Goal: Task Accomplishment & Management: Use online tool/utility

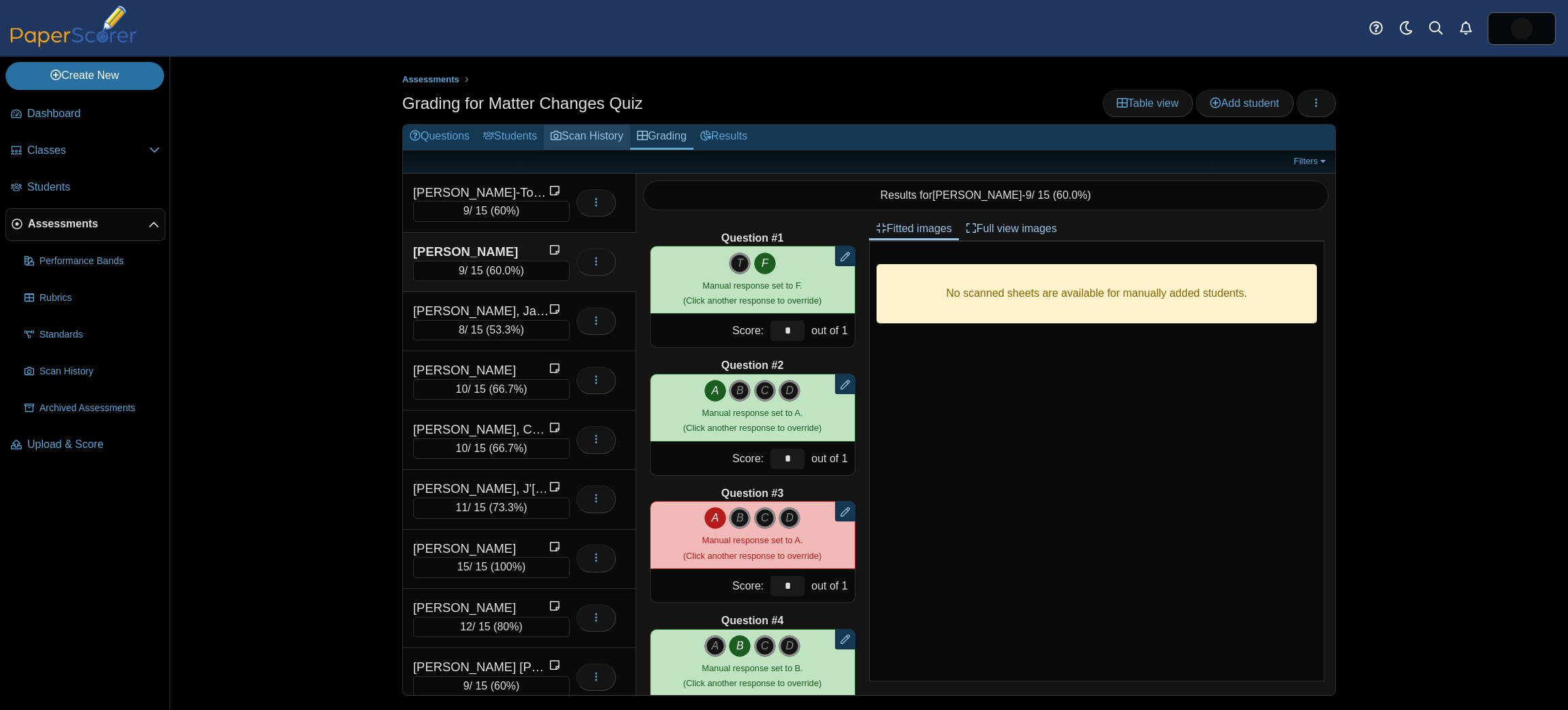
click at [579, 134] on link "Scan History" at bounding box center [587, 137] width 87 height 25
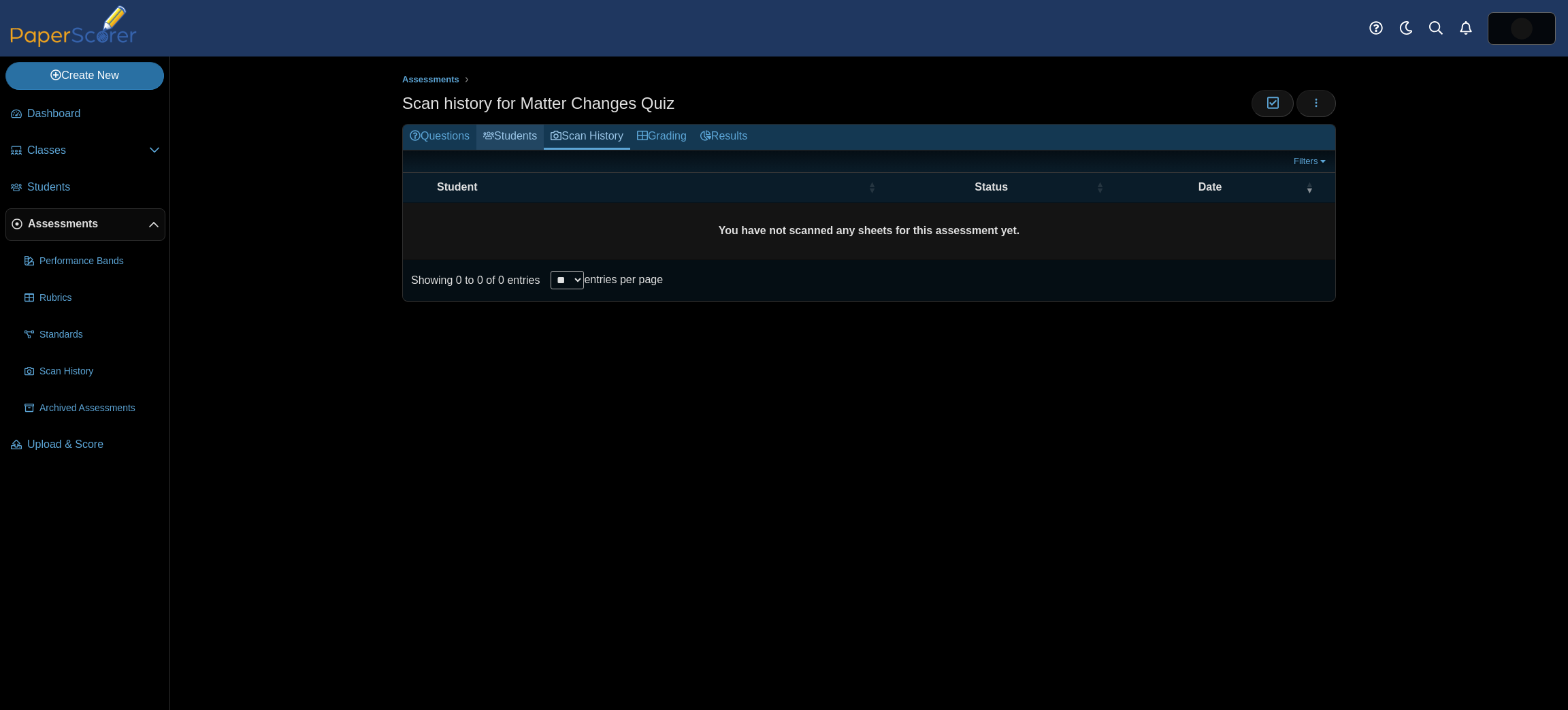
click at [505, 139] on link "Students" at bounding box center [510, 137] width 67 height 25
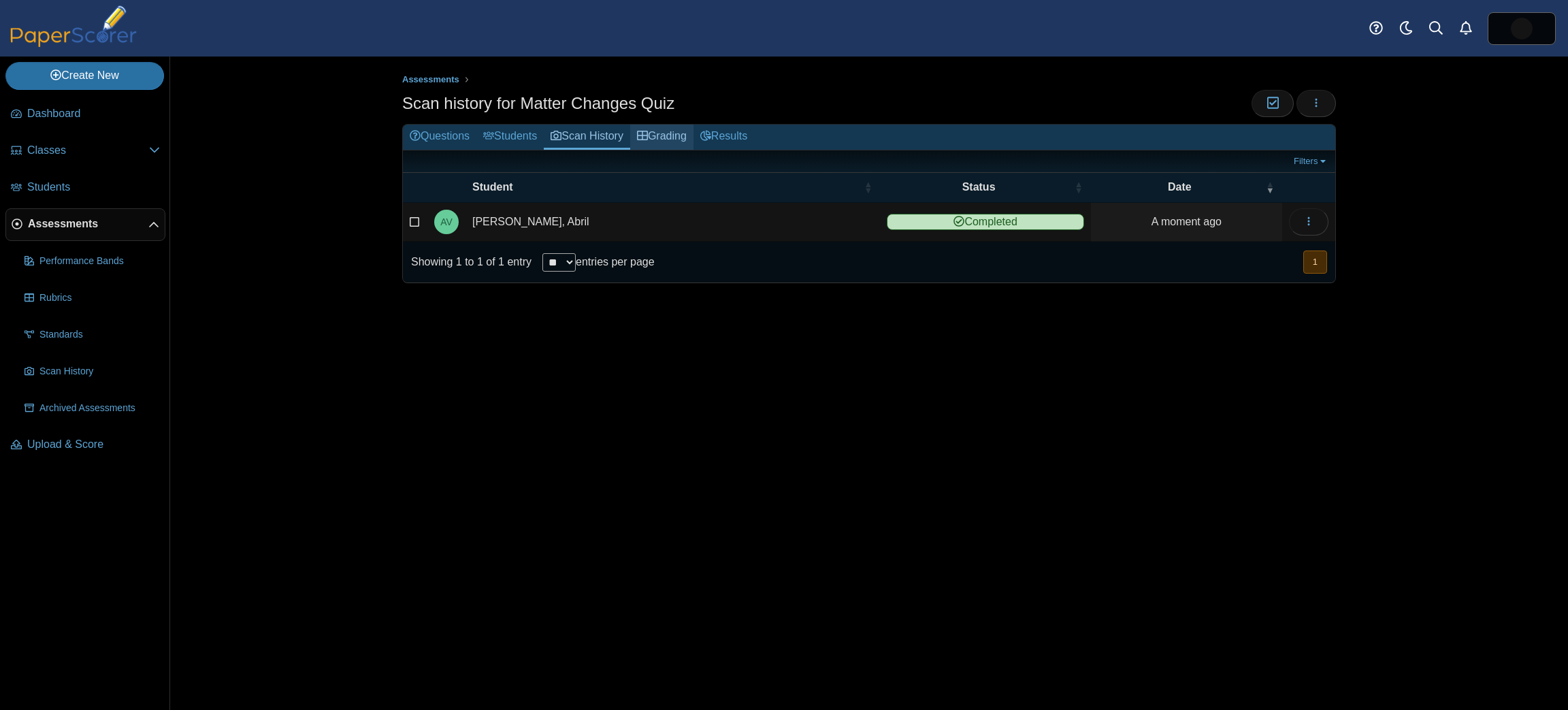
click at [664, 136] on link "Grading" at bounding box center [662, 137] width 63 height 25
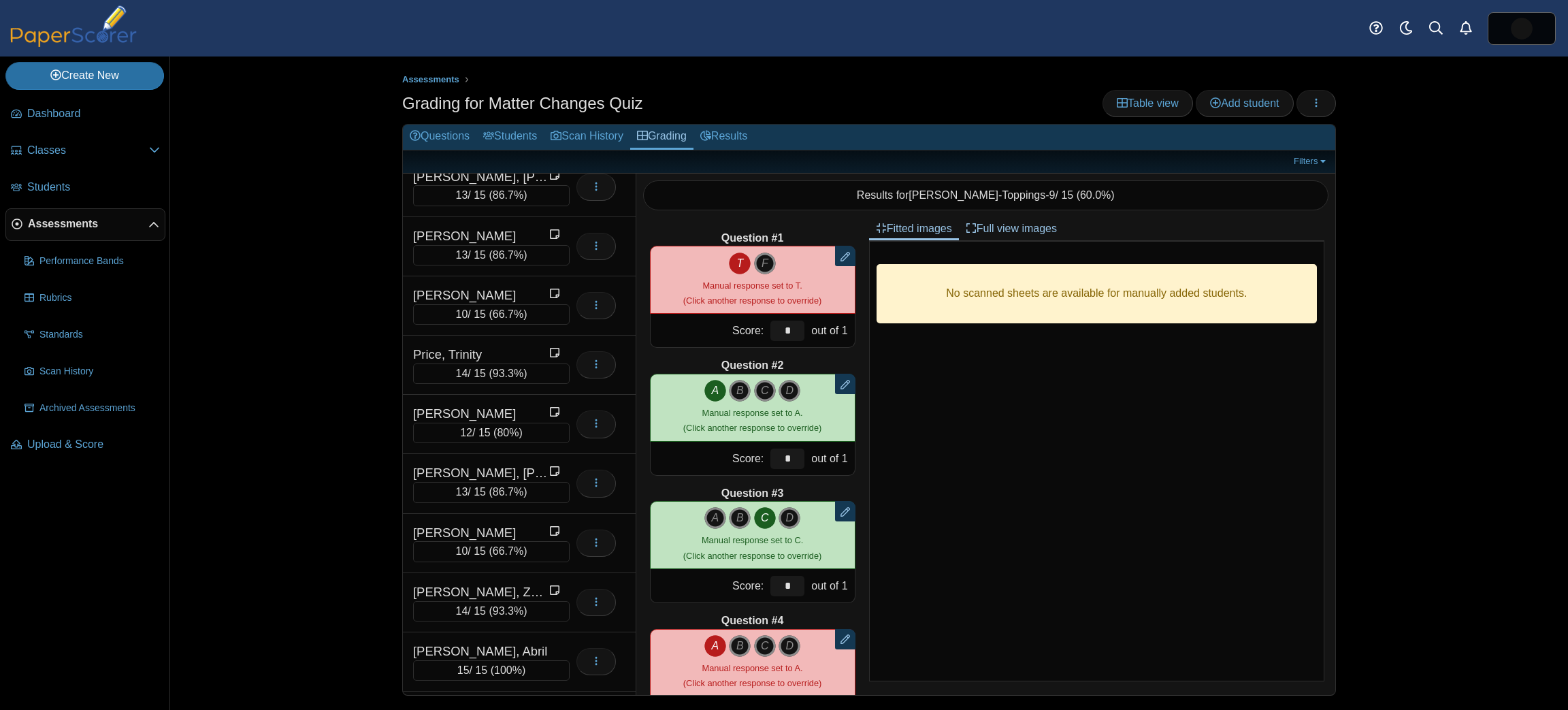
scroll to position [824, 0]
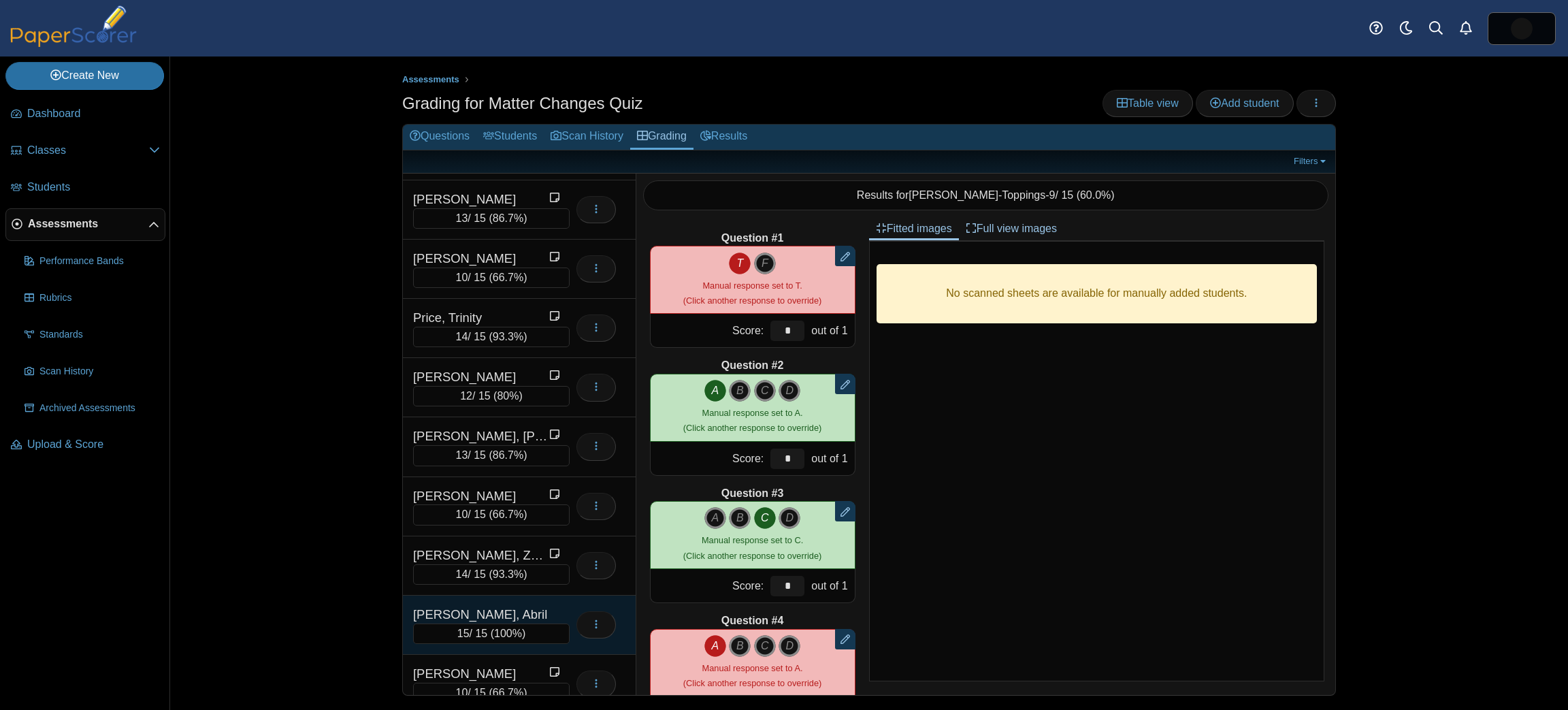
click at [466, 606] on div "[PERSON_NAME], Abril" at bounding box center [481, 615] width 136 height 18
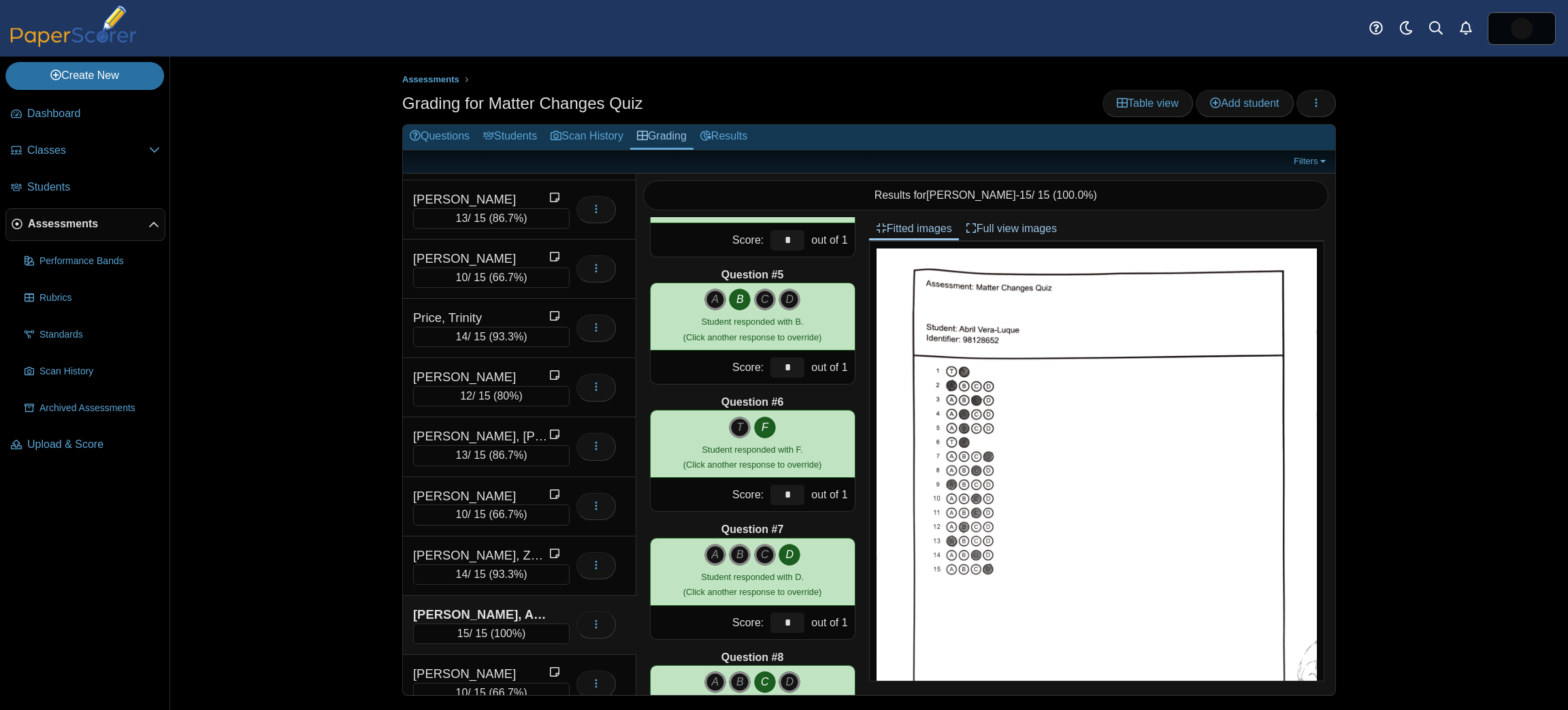
scroll to position [1462, 0]
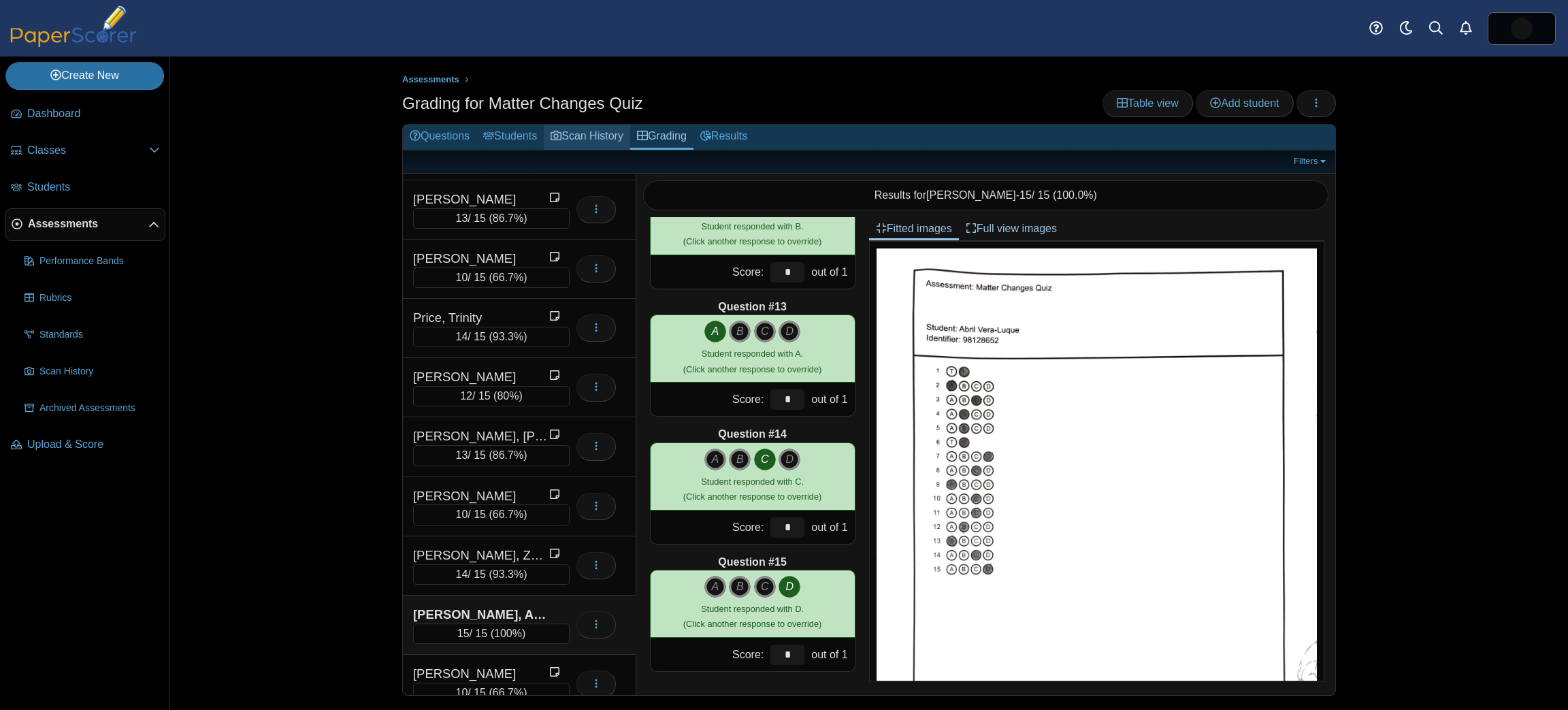
click at [606, 133] on link "Scan History" at bounding box center [587, 137] width 87 height 25
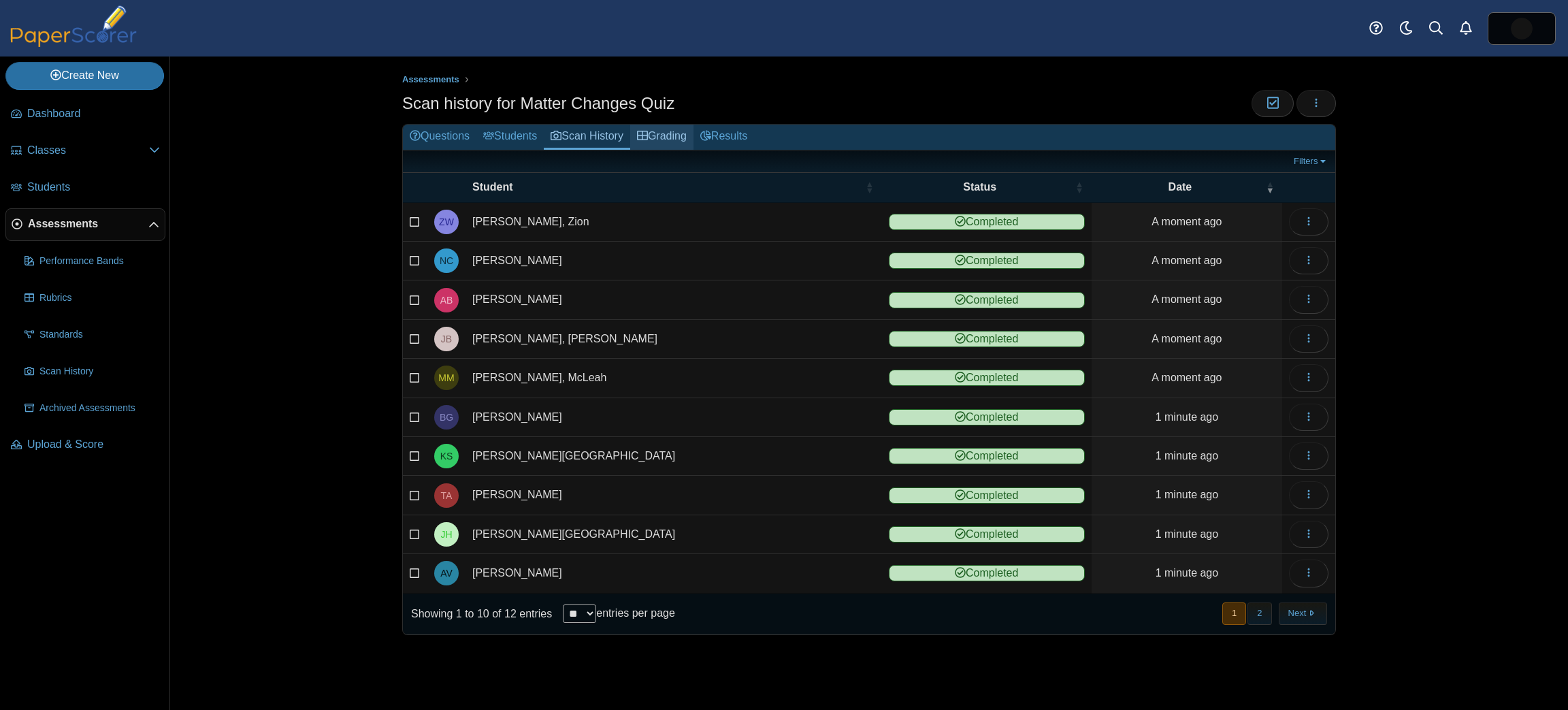
click at [660, 133] on link "Grading" at bounding box center [662, 137] width 63 height 25
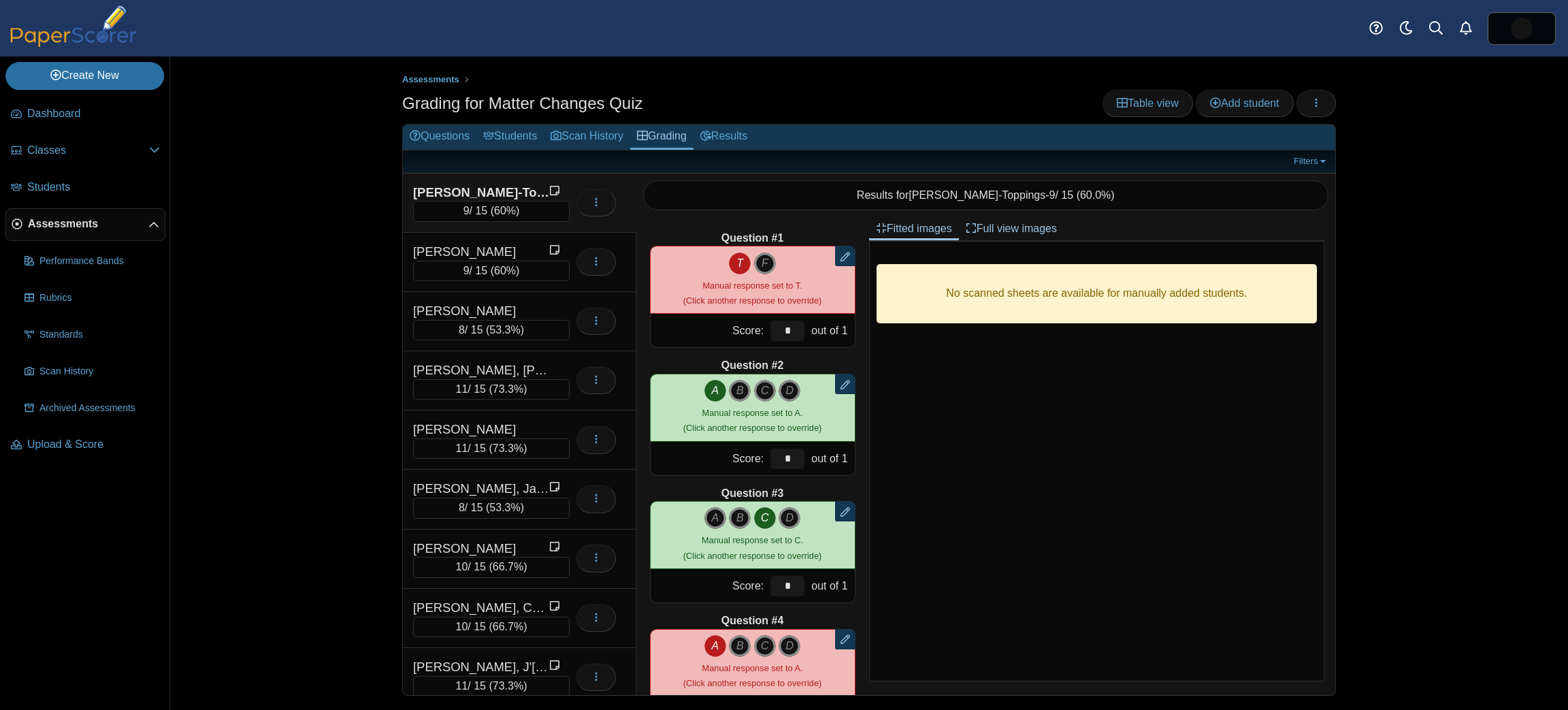
click at [660, 133] on link "Grading" at bounding box center [662, 137] width 63 height 25
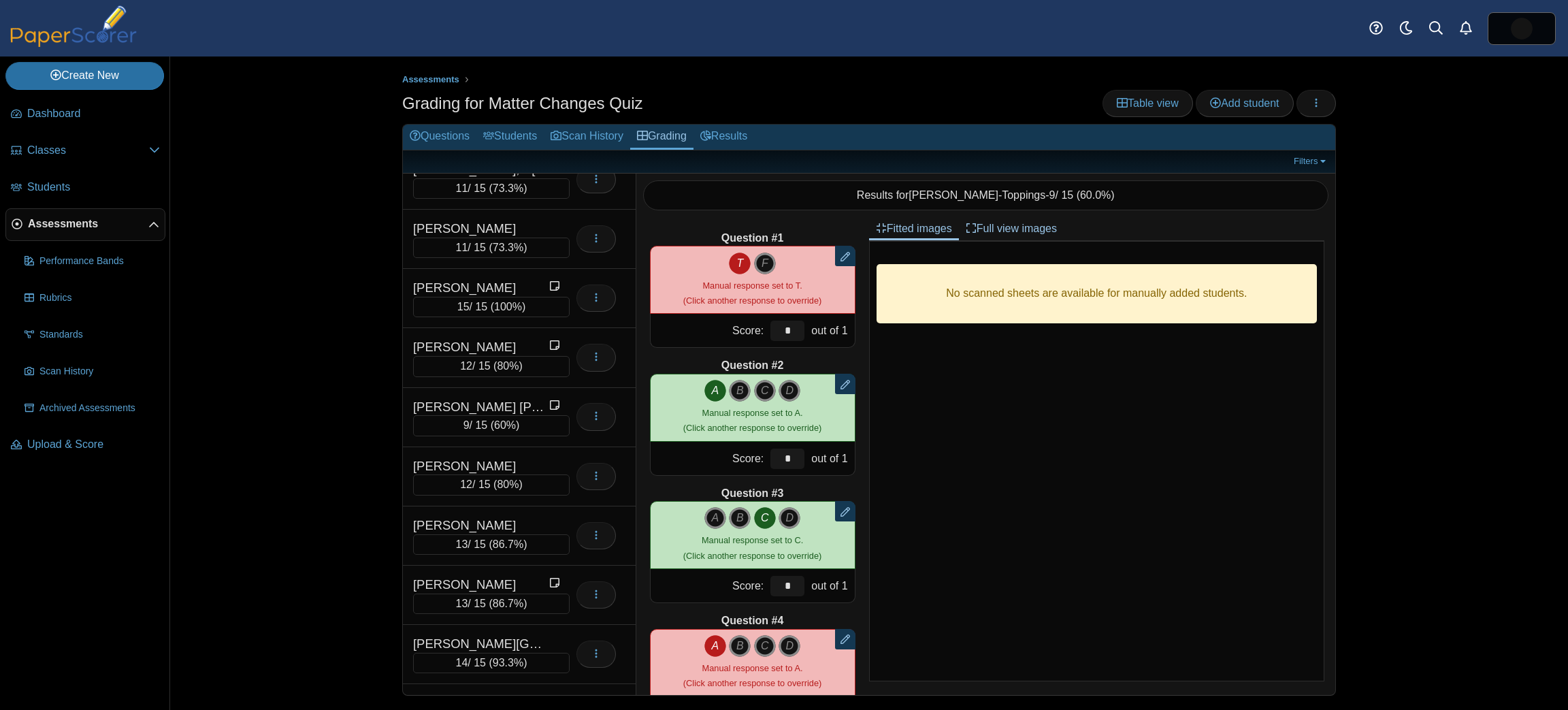
scroll to position [499, 0]
click at [468, 533] on div "13 / 15 ( 86.7% )" at bounding box center [491, 543] width 156 height 21
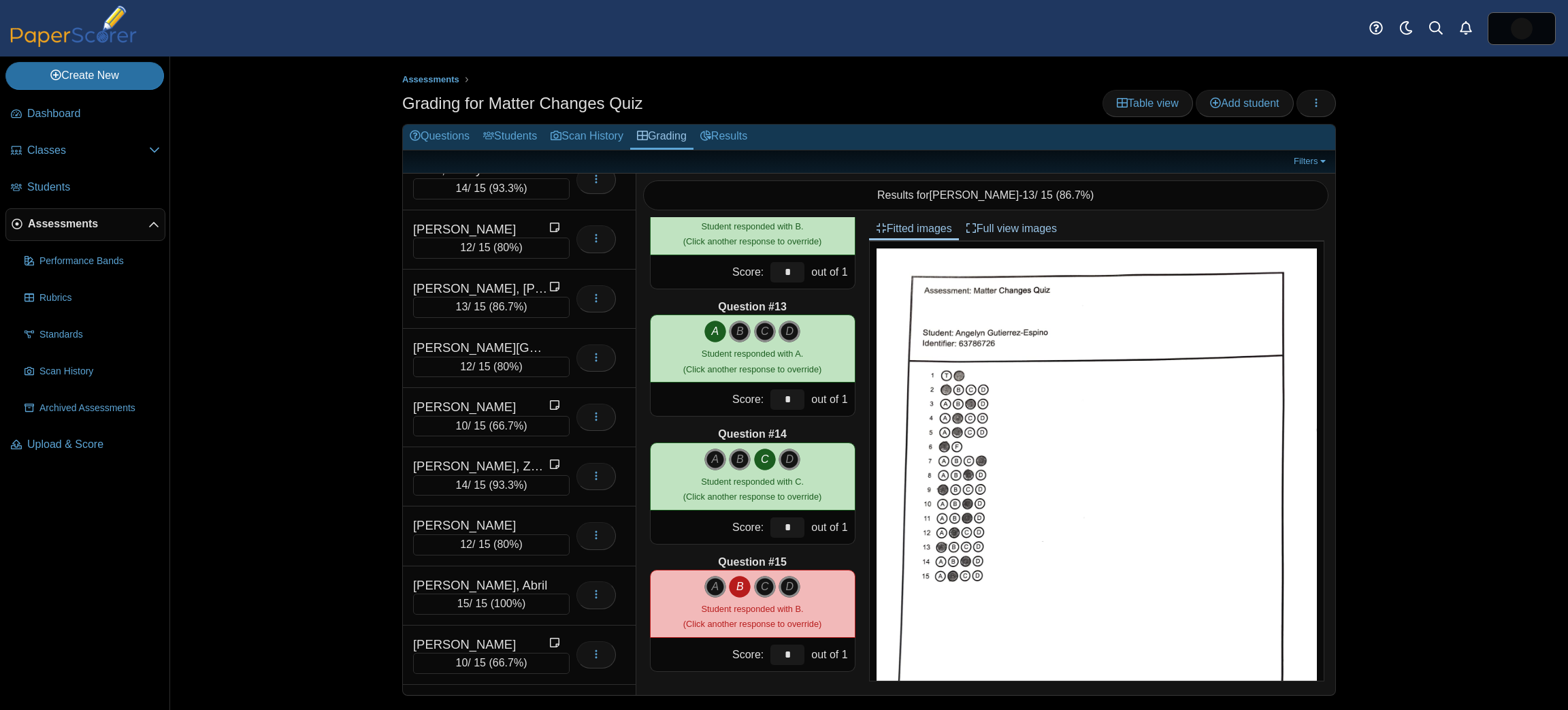
scroll to position [1467, 0]
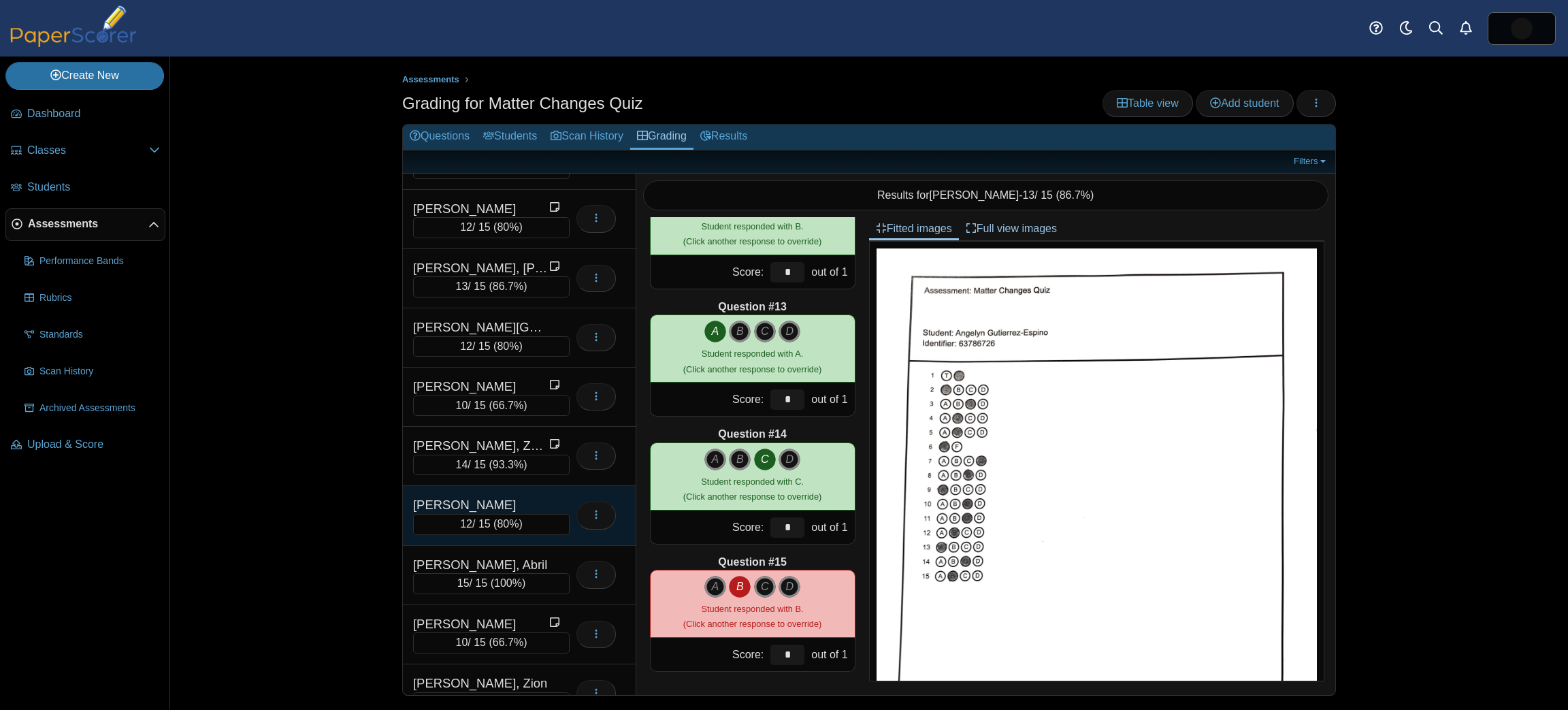
click at [475, 497] on div "Vazquez-Macias, Angel" at bounding box center [481, 505] width 136 height 18
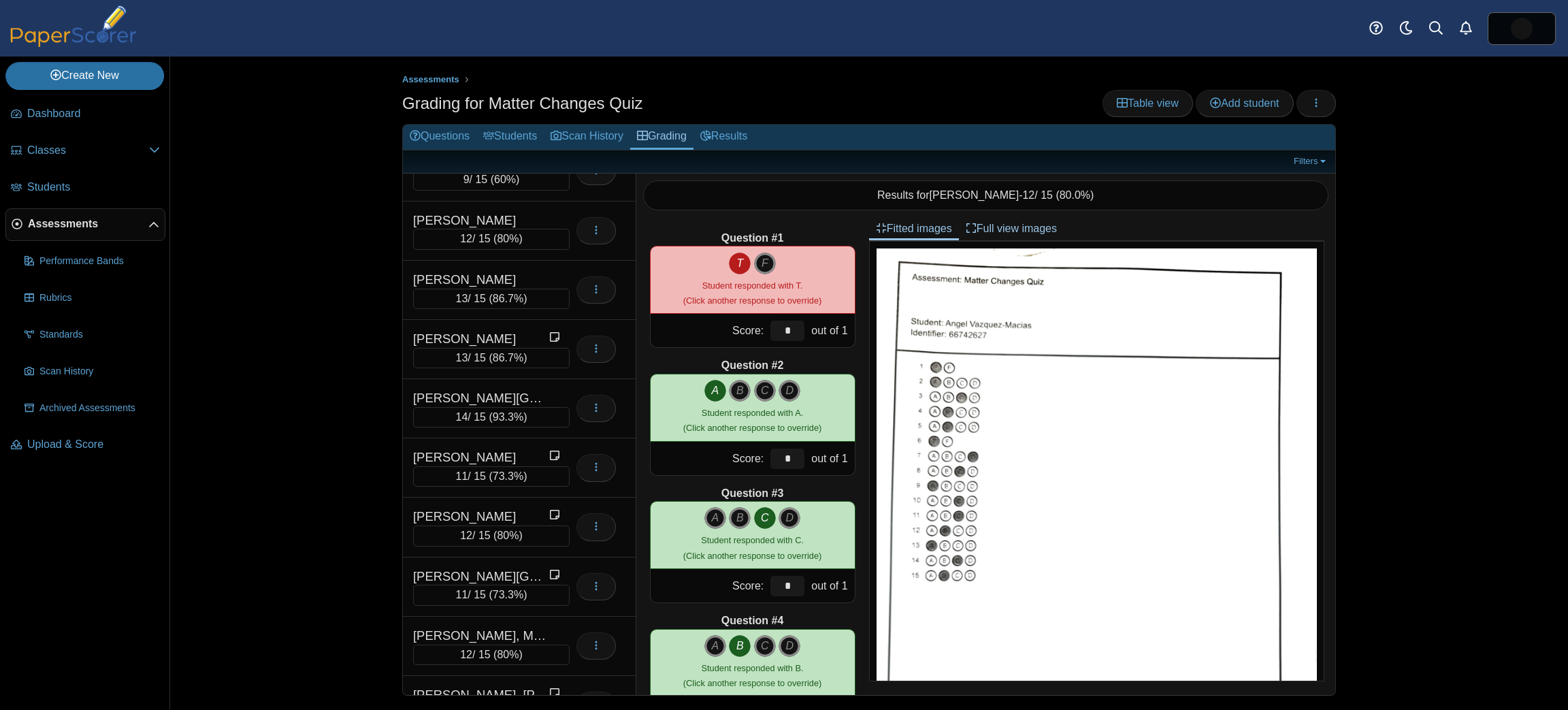
scroll to position [742, 0]
click at [534, 390] on div "[PERSON_NAME][GEOGRAPHIC_DATA]" at bounding box center [481, 399] width 136 height 18
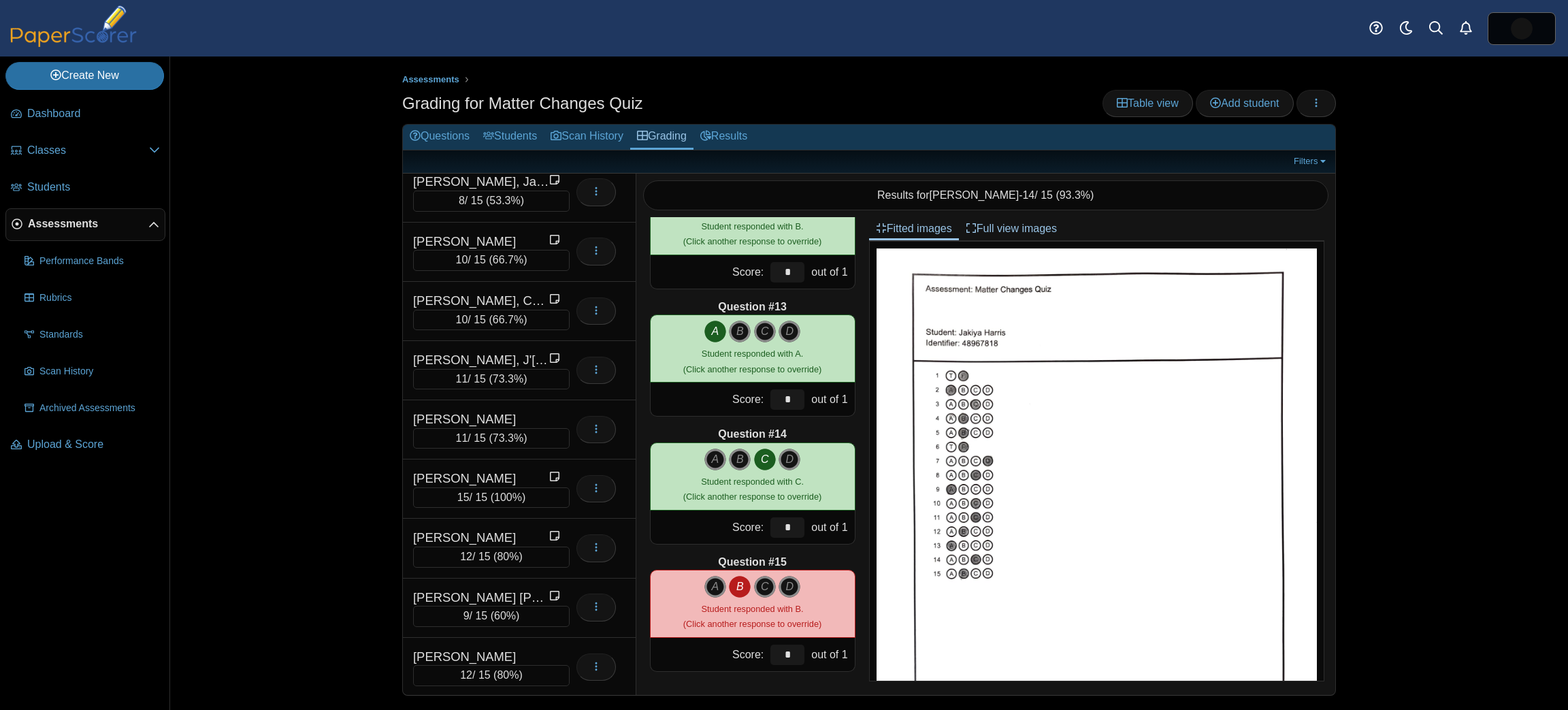
scroll to position [0, 0]
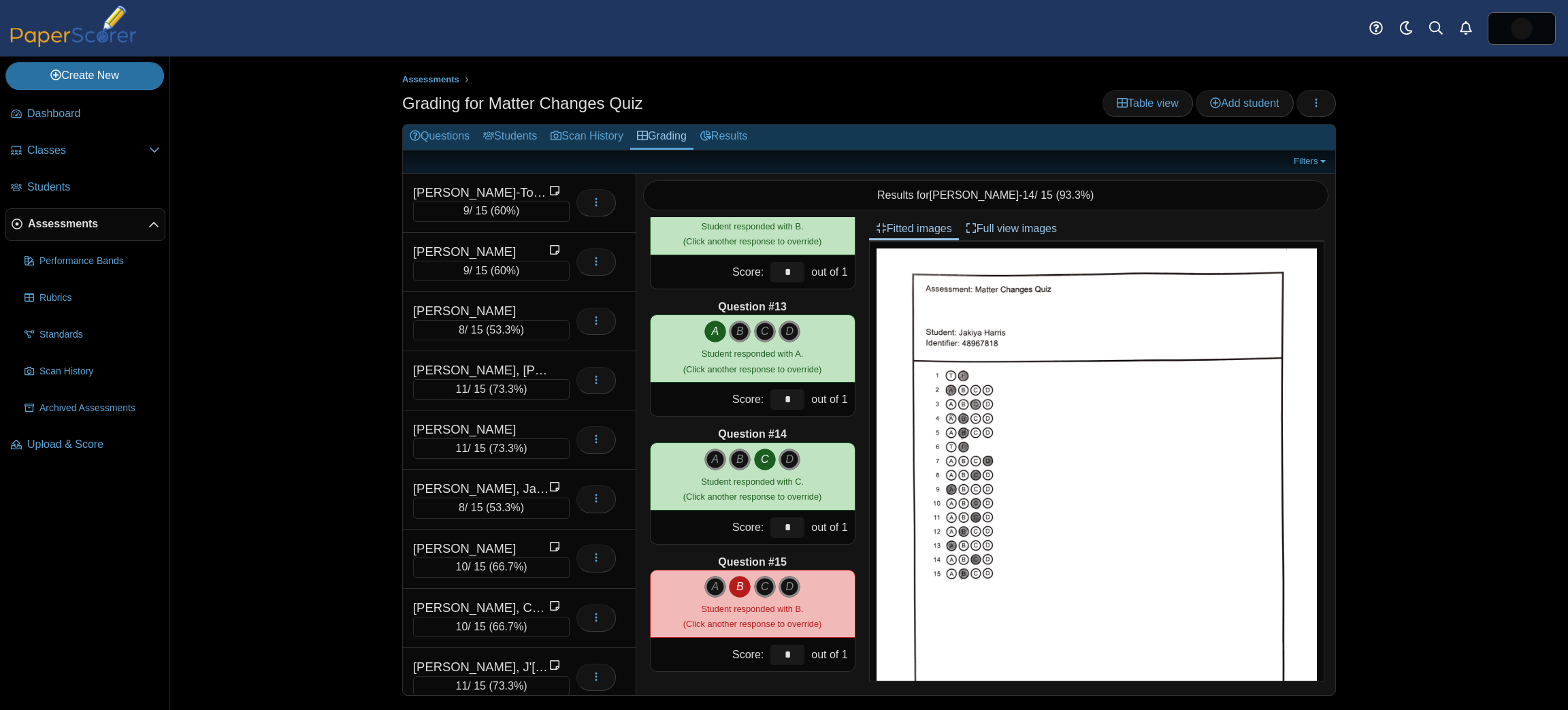
click at [499, 302] on div "[PERSON_NAME]" at bounding box center [481, 311] width 136 height 18
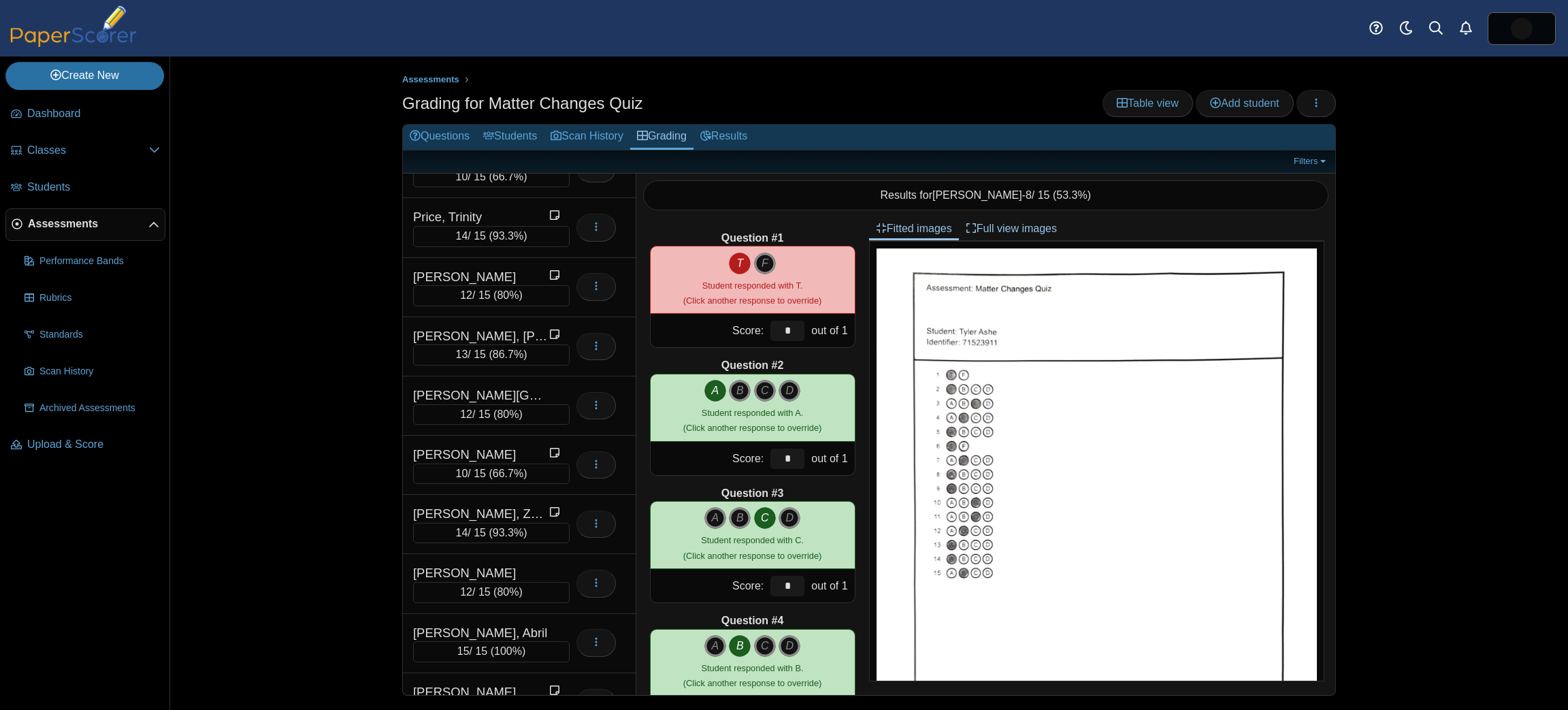
scroll to position [1399, 0]
click at [507, 386] on div "[PERSON_NAME][GEOGRAPHIC_DATA]" at bounding box center [481, 395] width 136 height 18
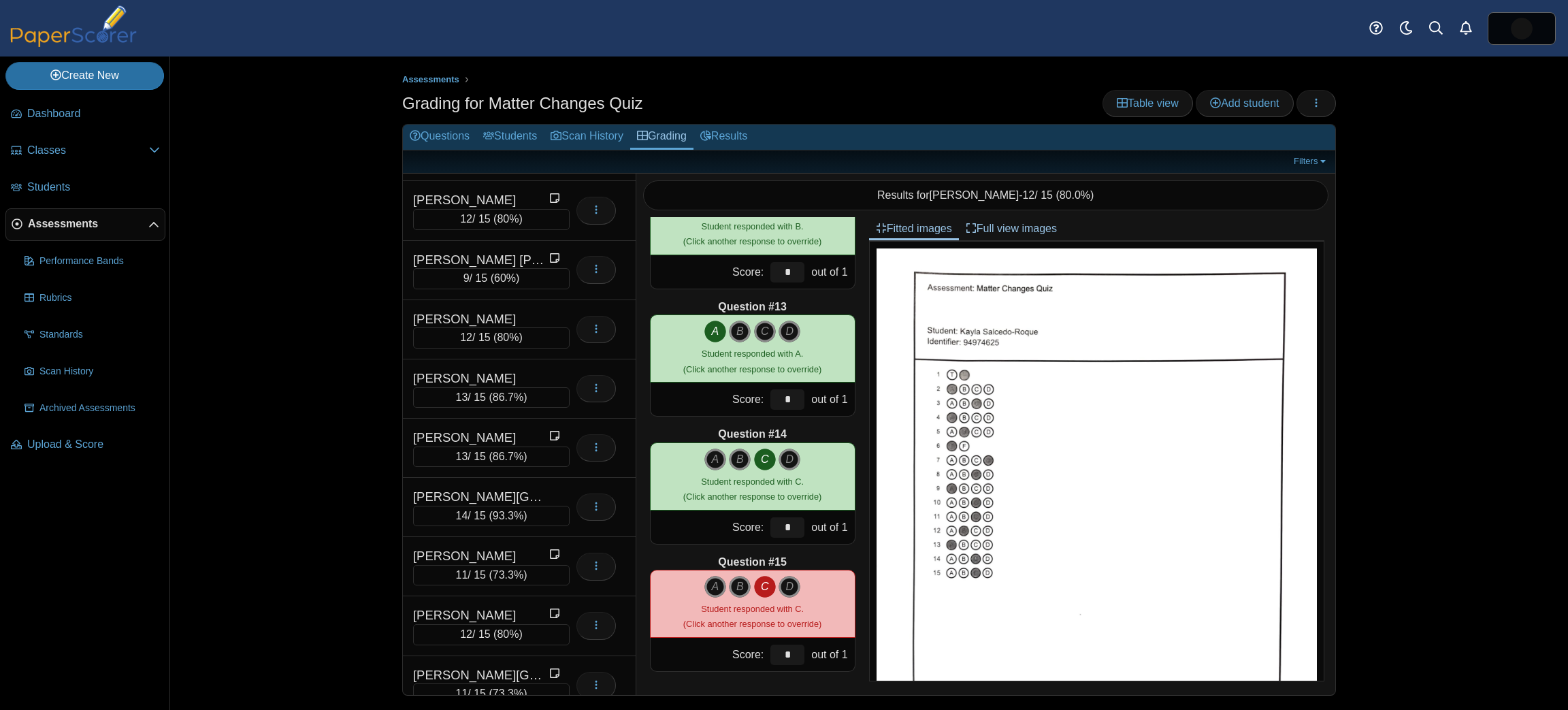
scroll to position [631, 0]
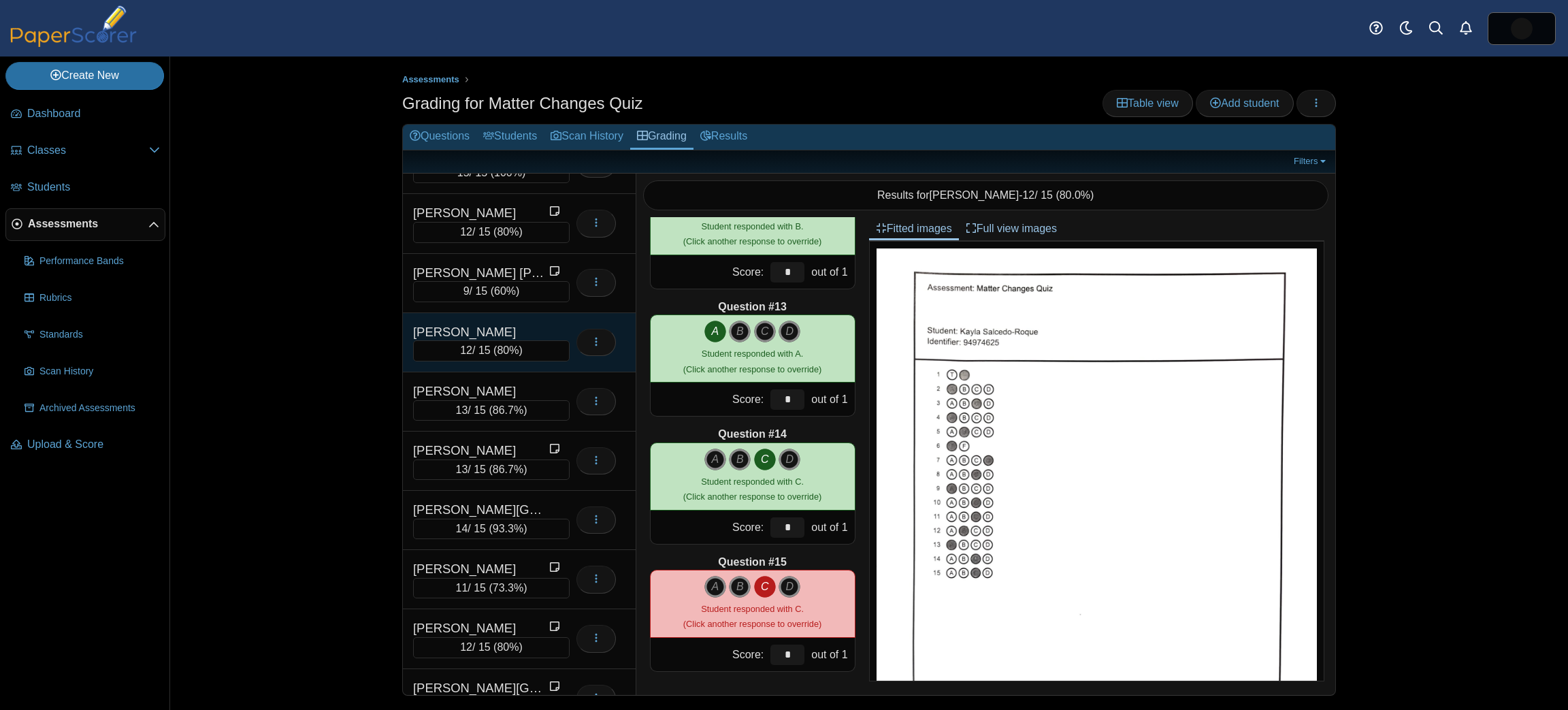
click at [536, 324] on div "[PERSON_NAME]" at bounding box center [481, 333] width 136 height 18
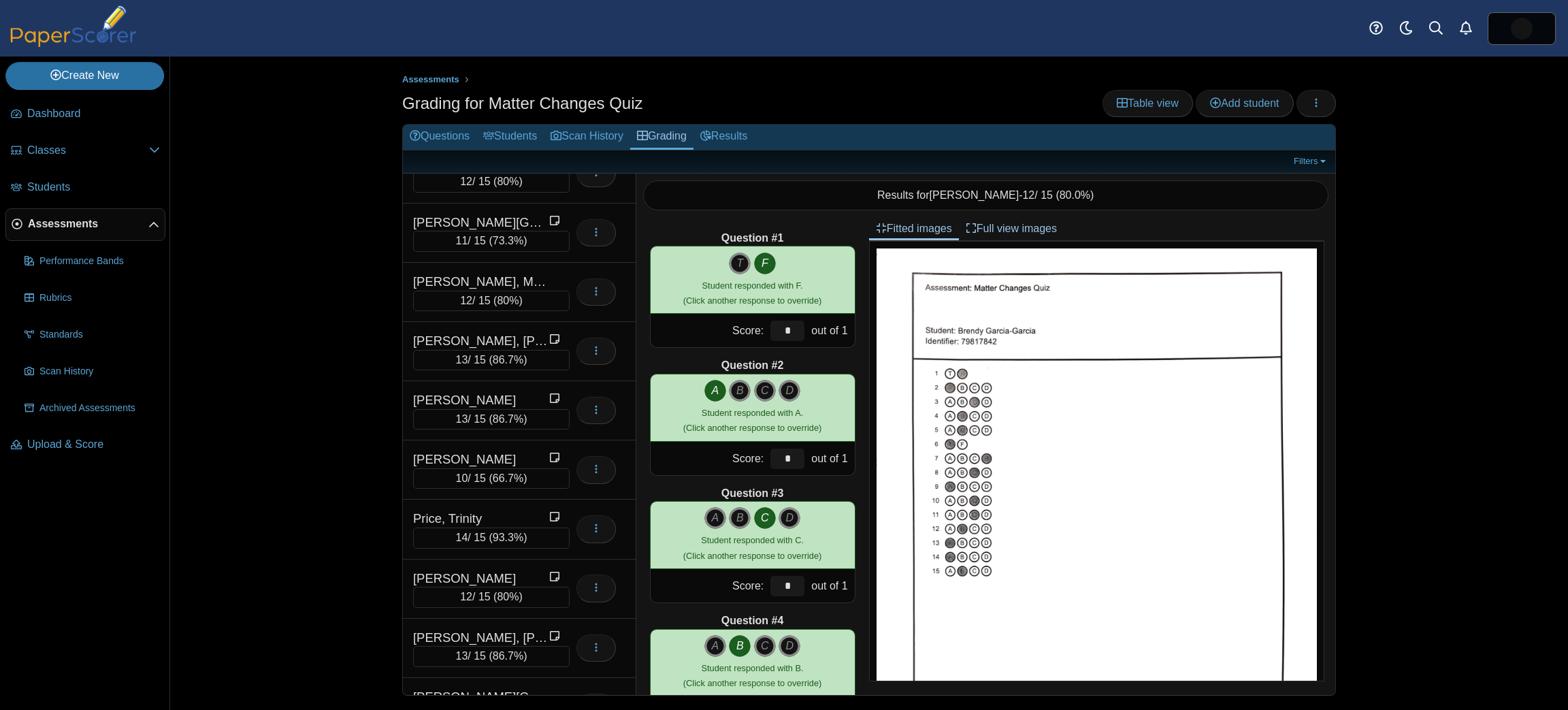
scroll to position [1084, 0]
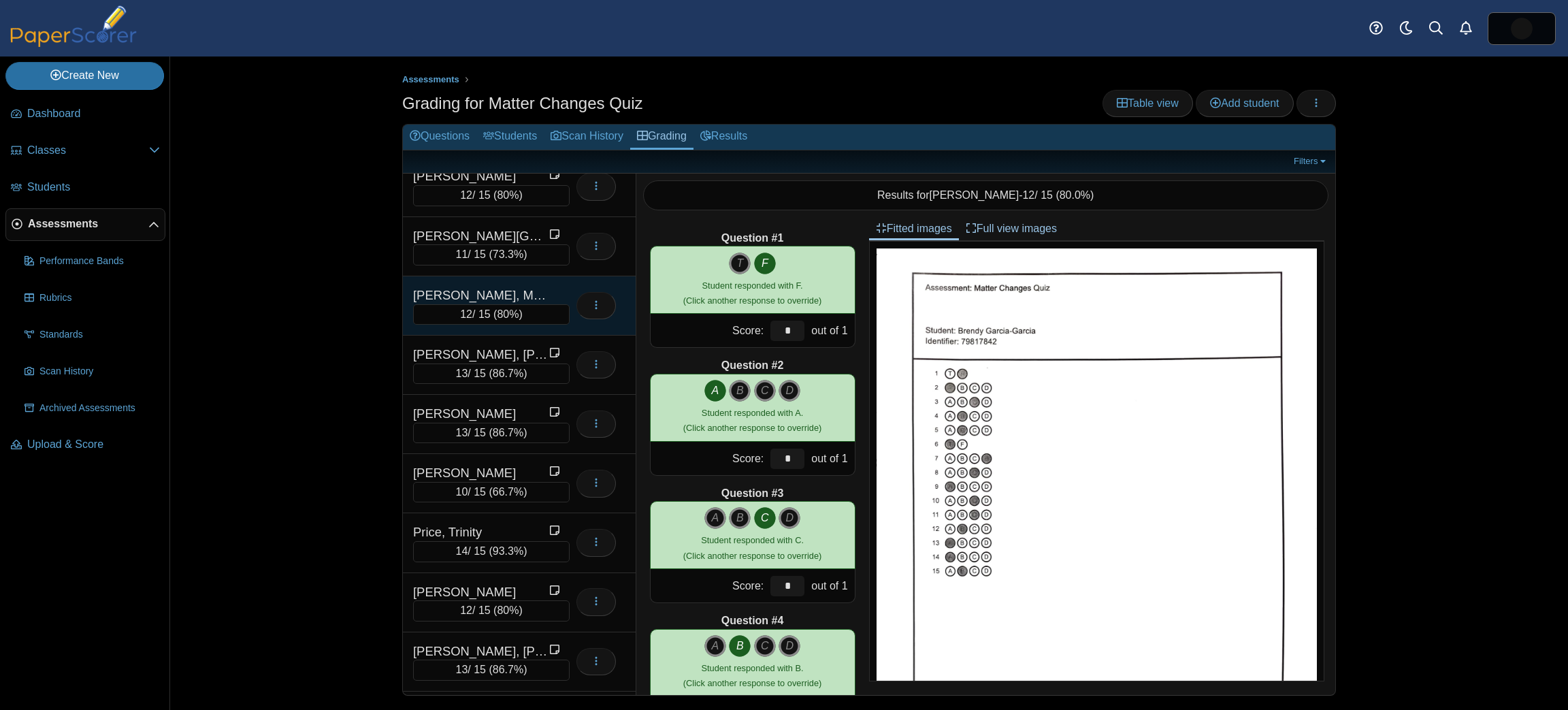
click at [527, 304] on div "12 / 15 ( 80% )" at bounding box center [491, 315] width 156 height 21
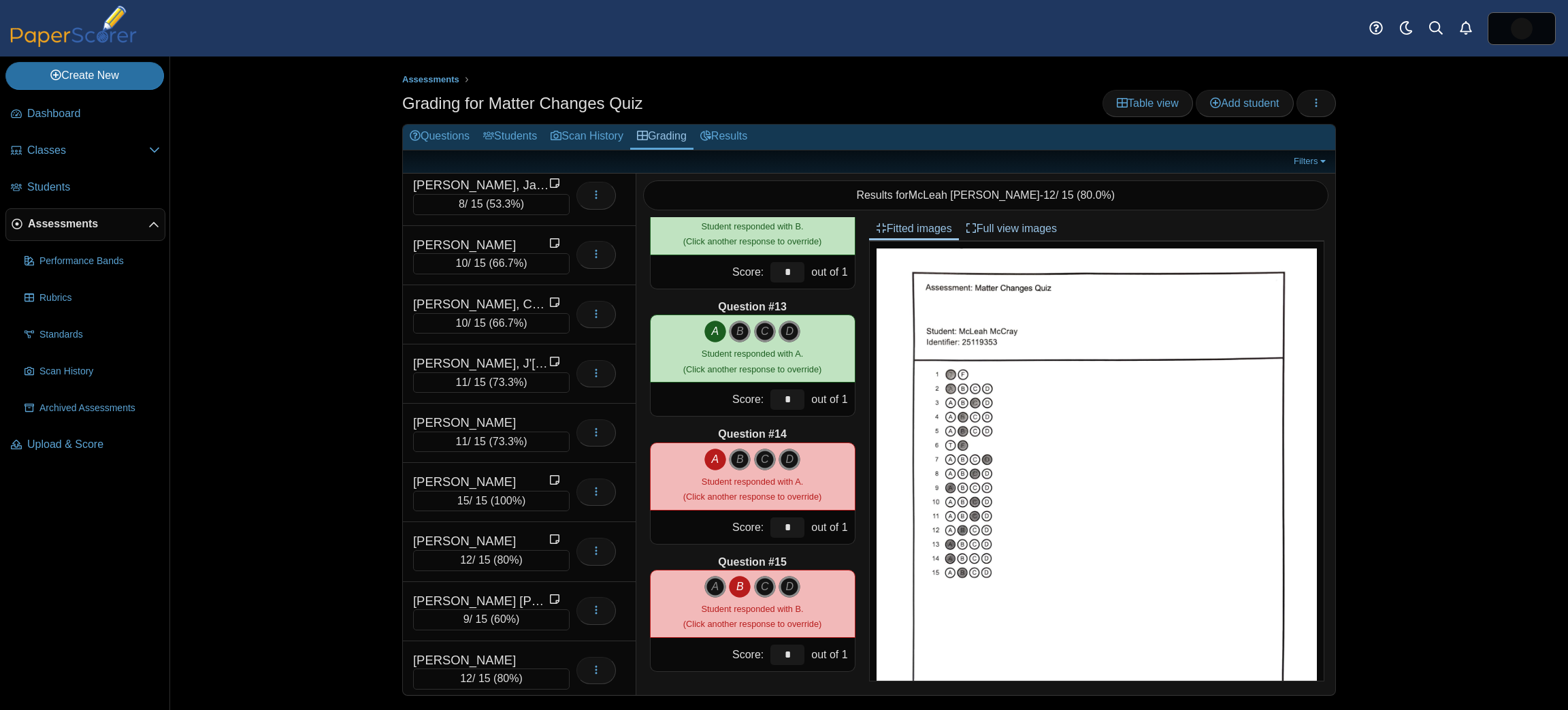
scroll to position [0, 0]
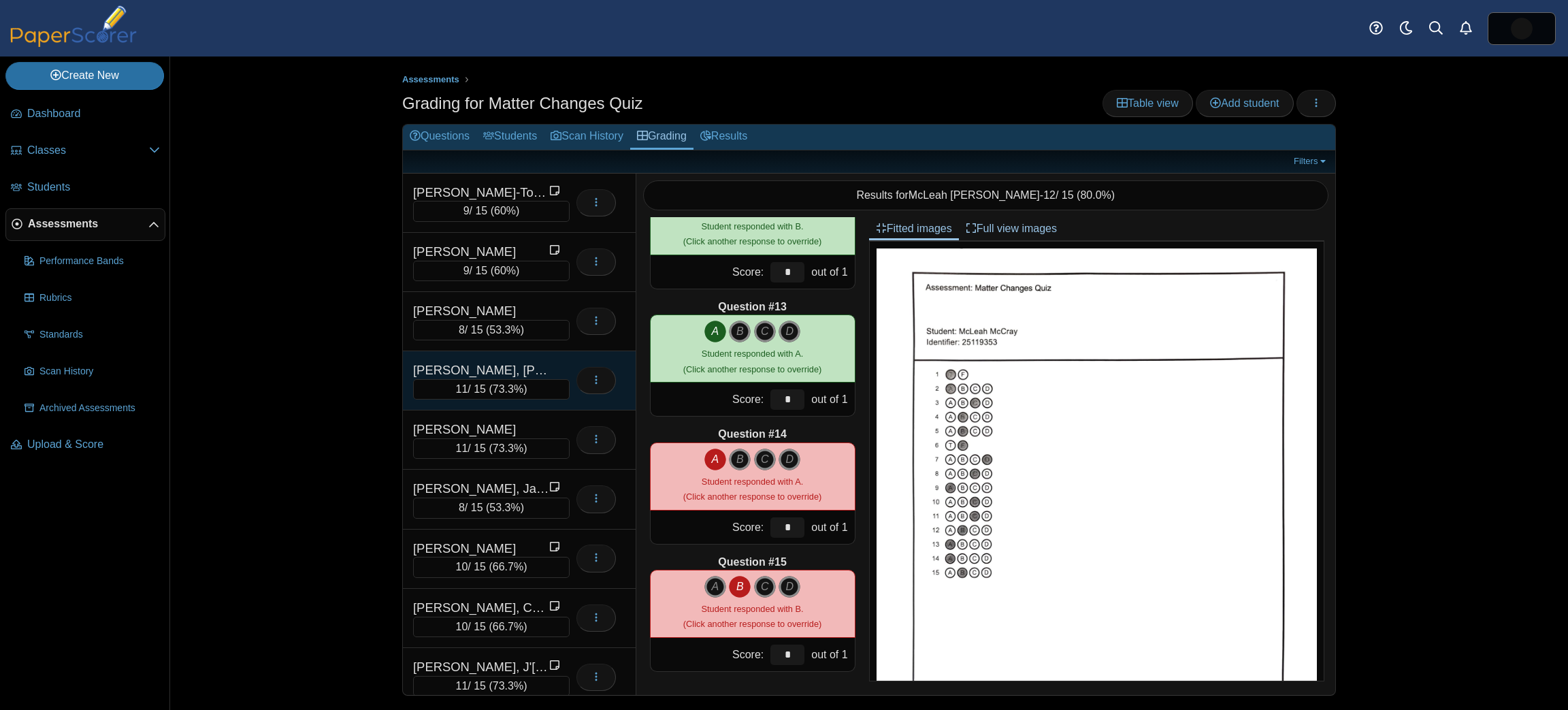
click at [541, 368] on div "[PERSON_NAME], [PERSON_NAME]" at bounding box center [481, 370] width 136 height 18
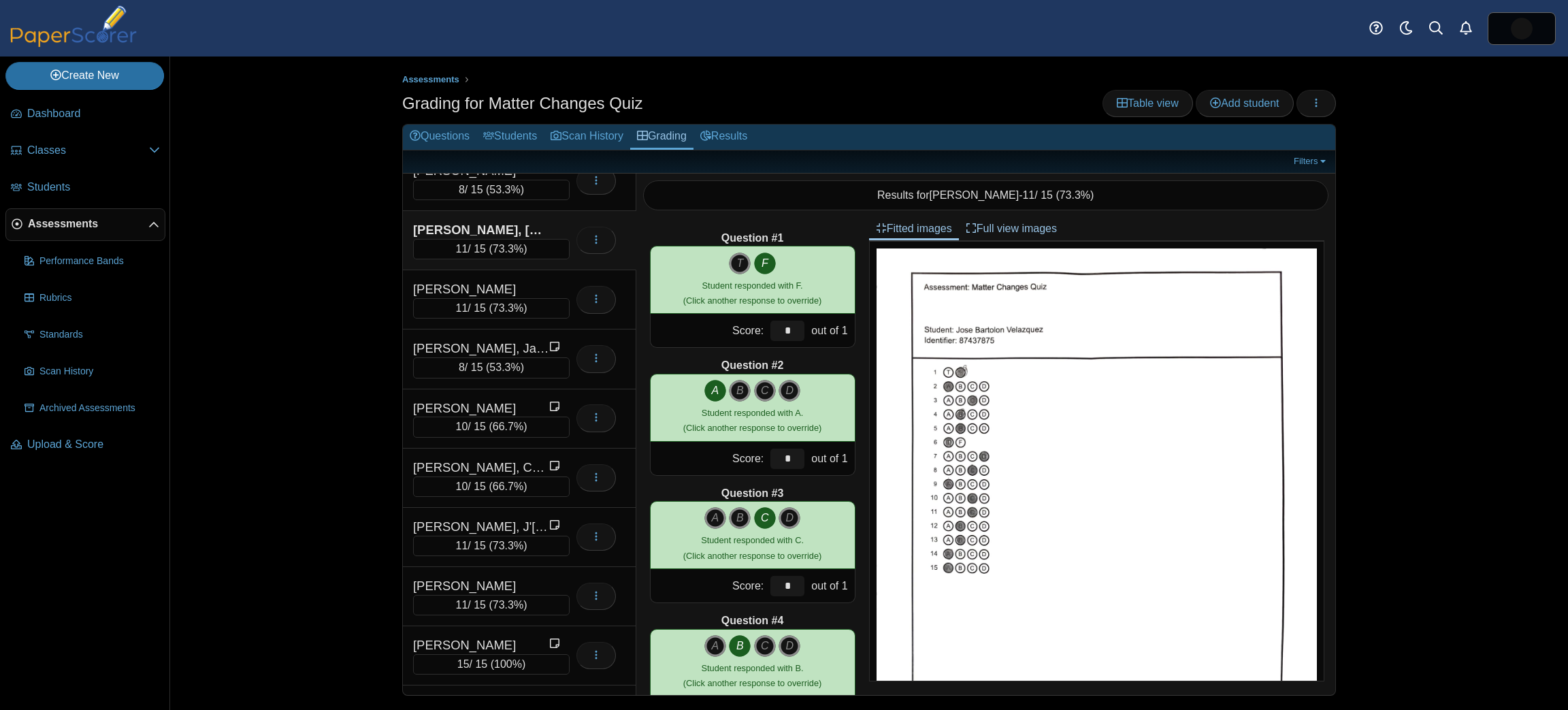
scroll to position [149, 0]
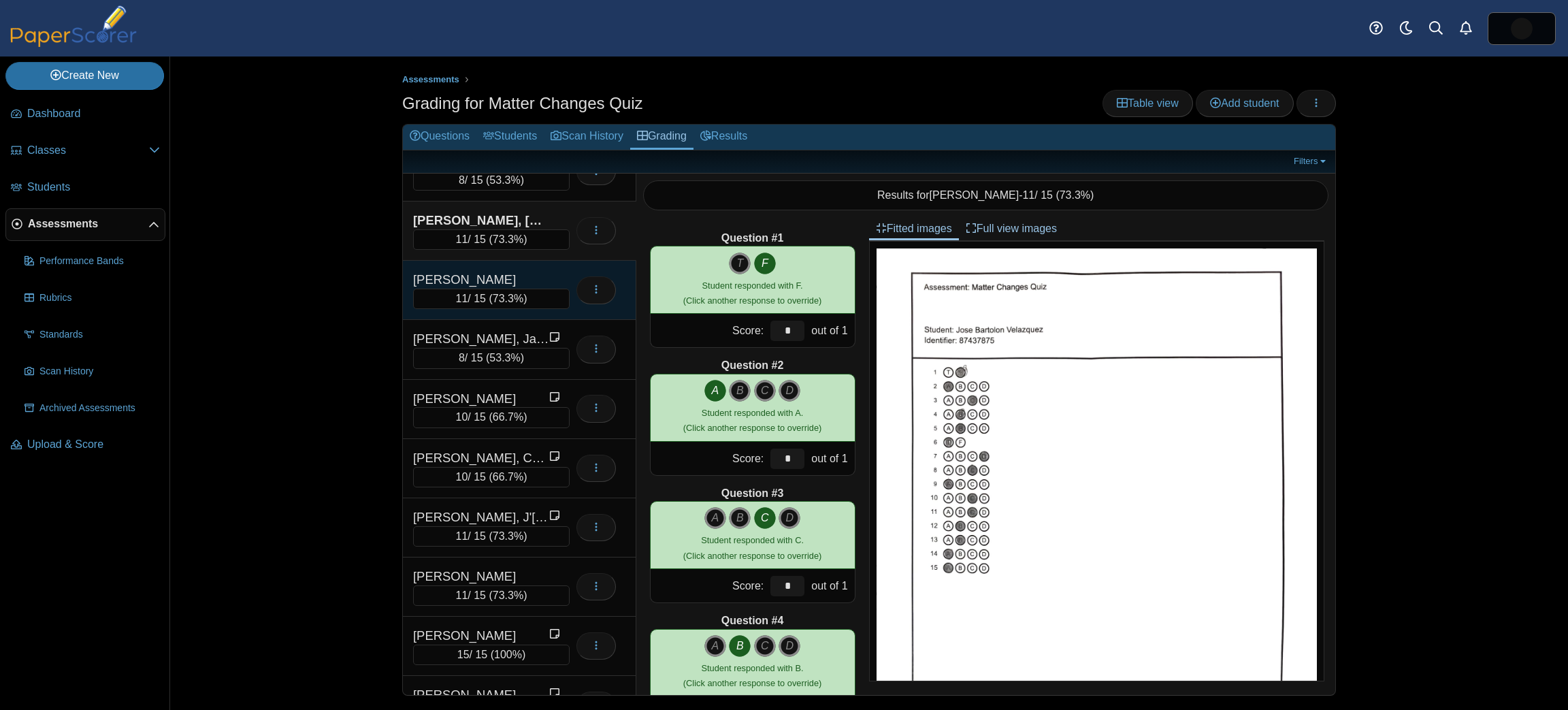
click at [545, 272] on div "[PERSON_NAME]" at bounding box center [481, 280] width 136 height 18
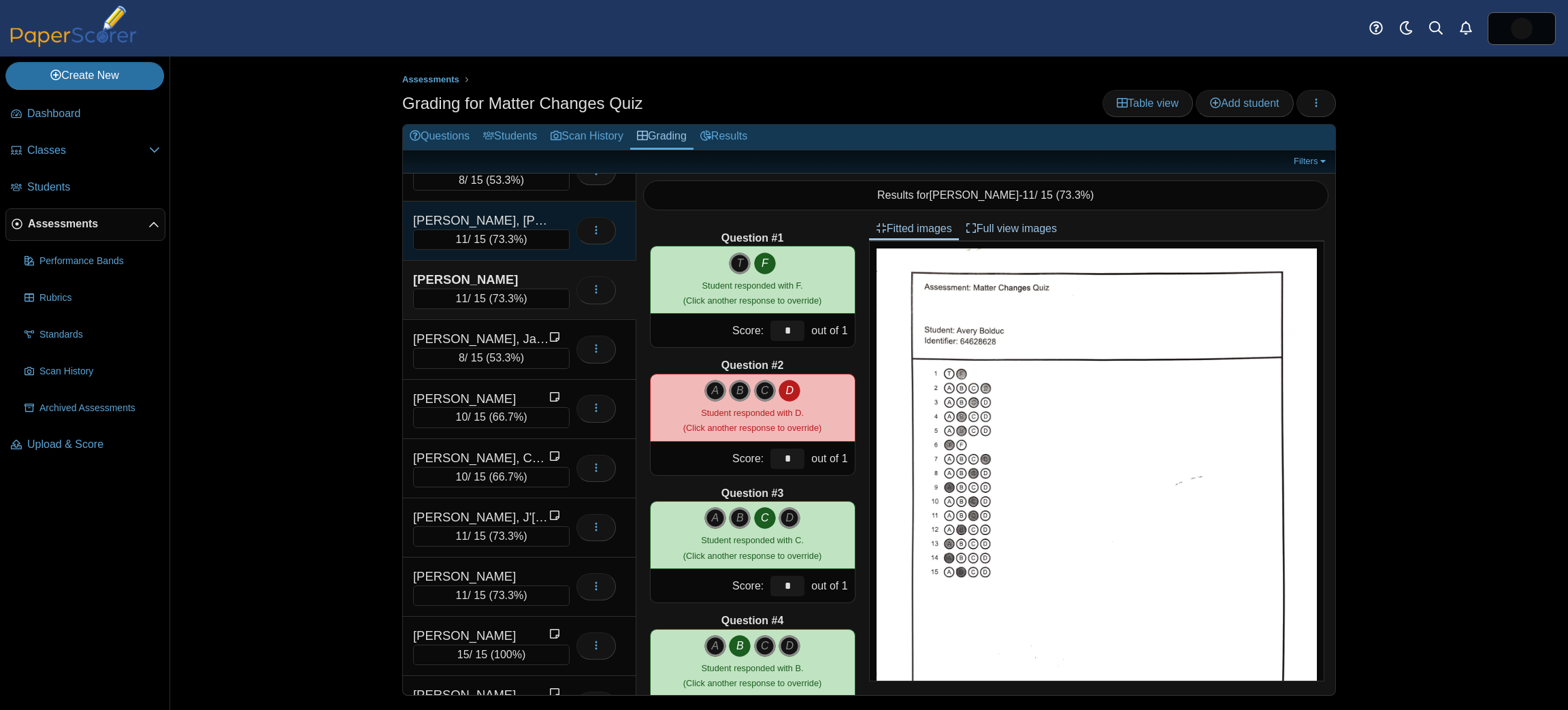
click at [534, 216] on div "[PERSON_NAME], [PERSON_NAME]" at bounding box center [481, 220] width 136 height 18
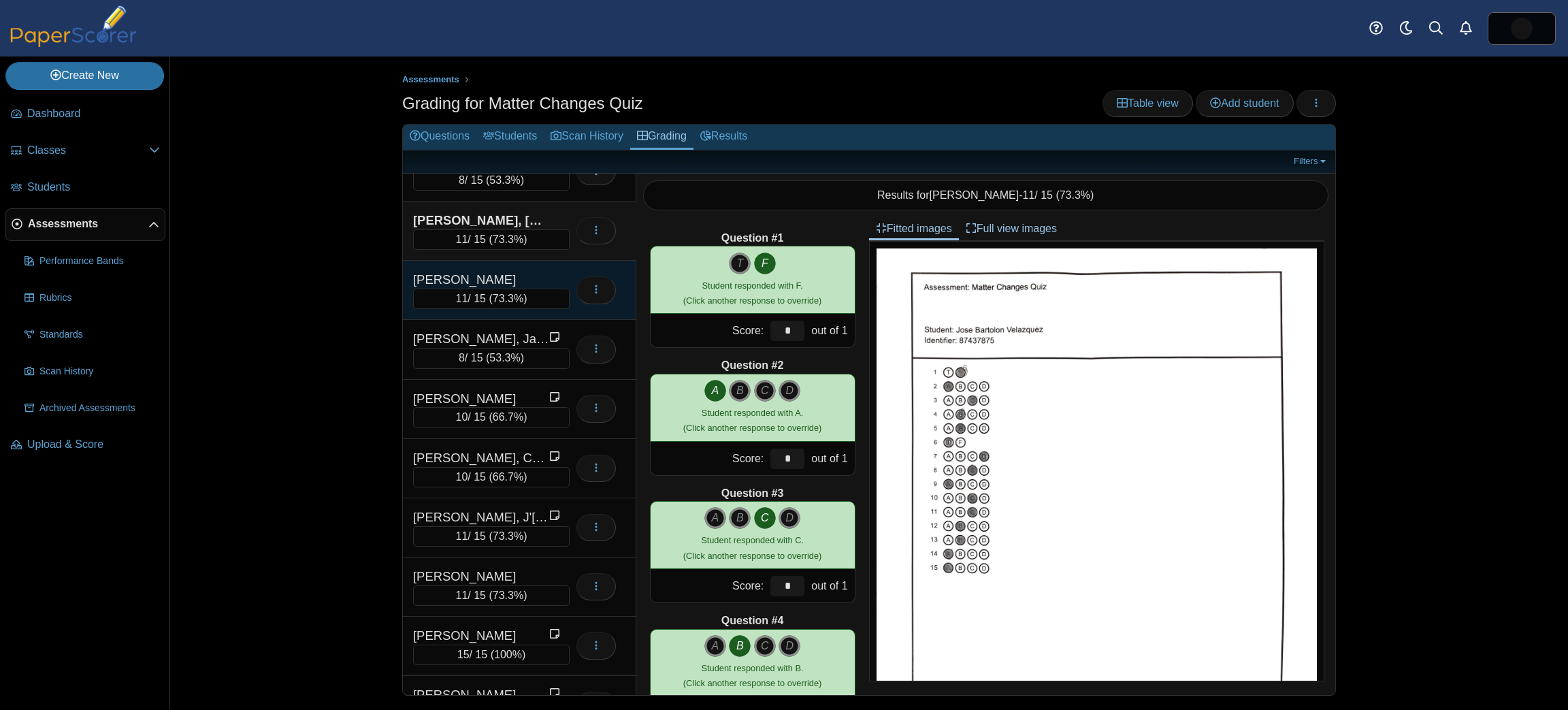
click at [523, 289] on div "11 / 15 ( 73.3% )" at bounding box center [491, 299] width 156 height 21
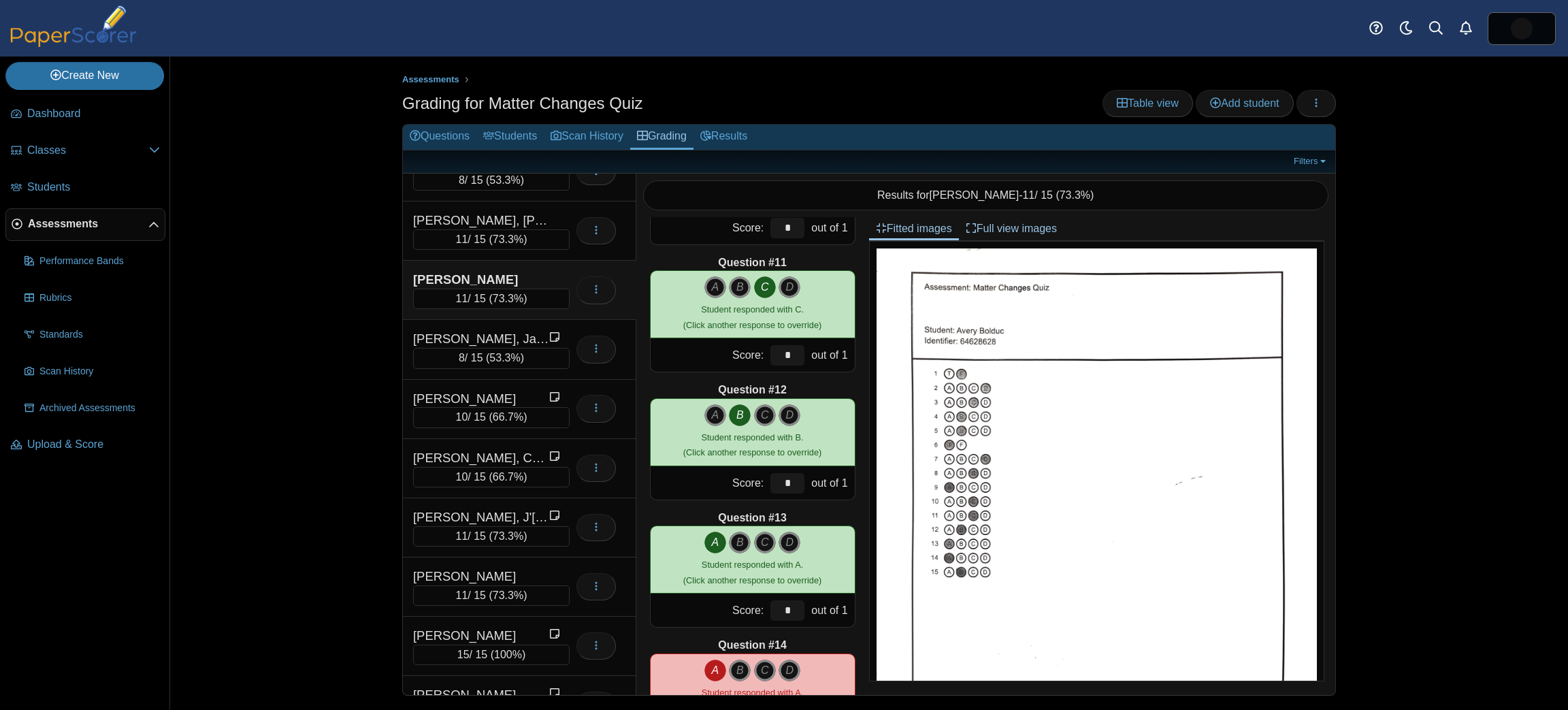
scroll to position [1462, 0]
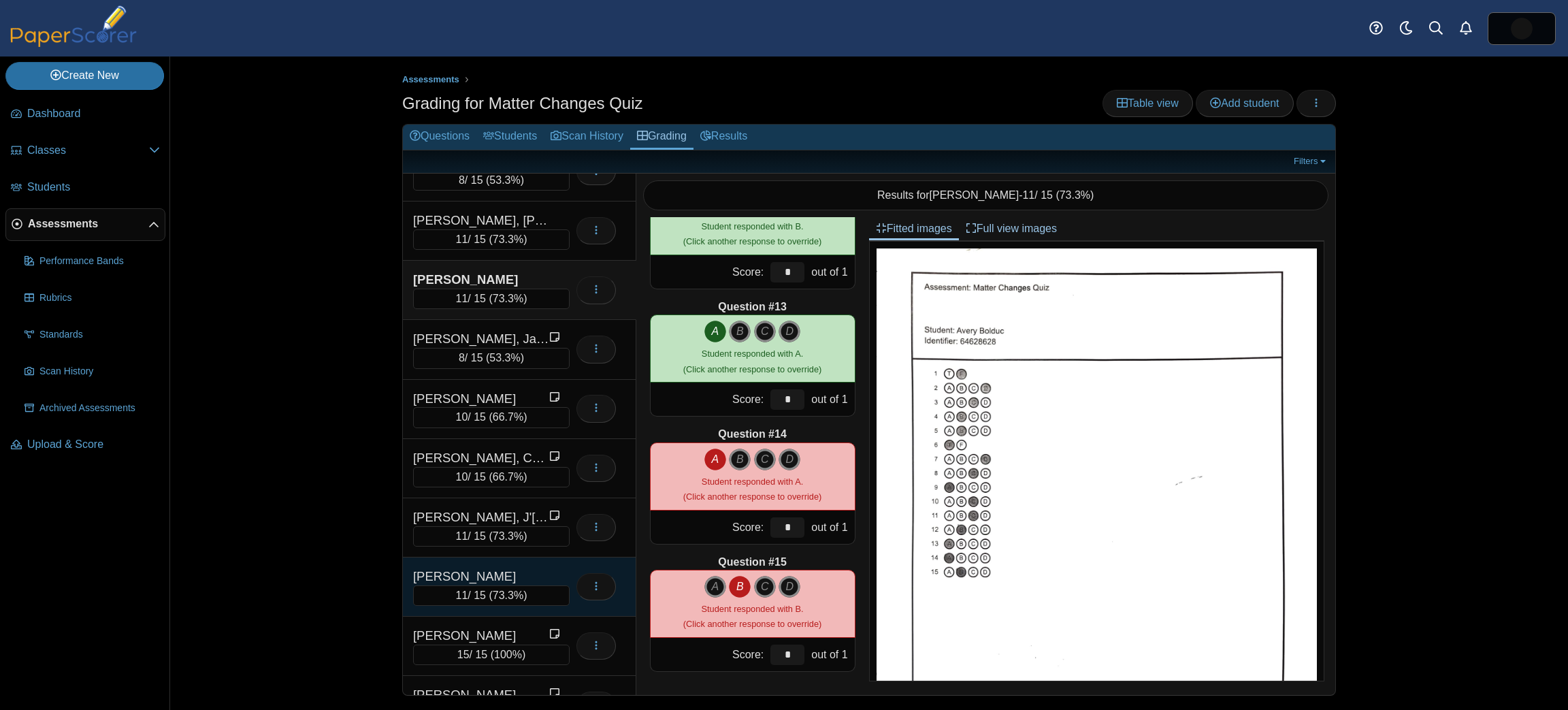
click at [545, 567] on div "[PERSON_NAME]" at bounding box center [481, 576] width 136 height 18
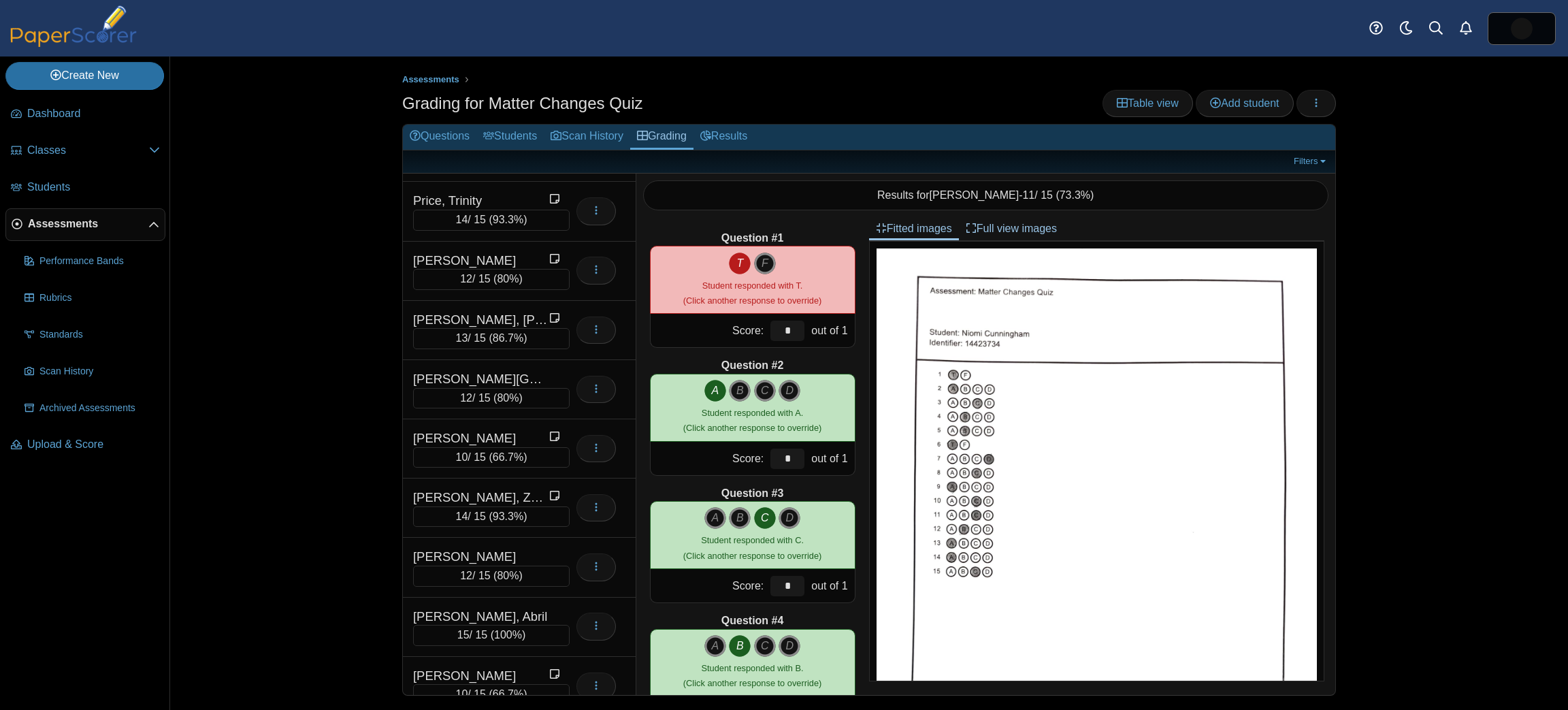
scroll to position [1467, 0]
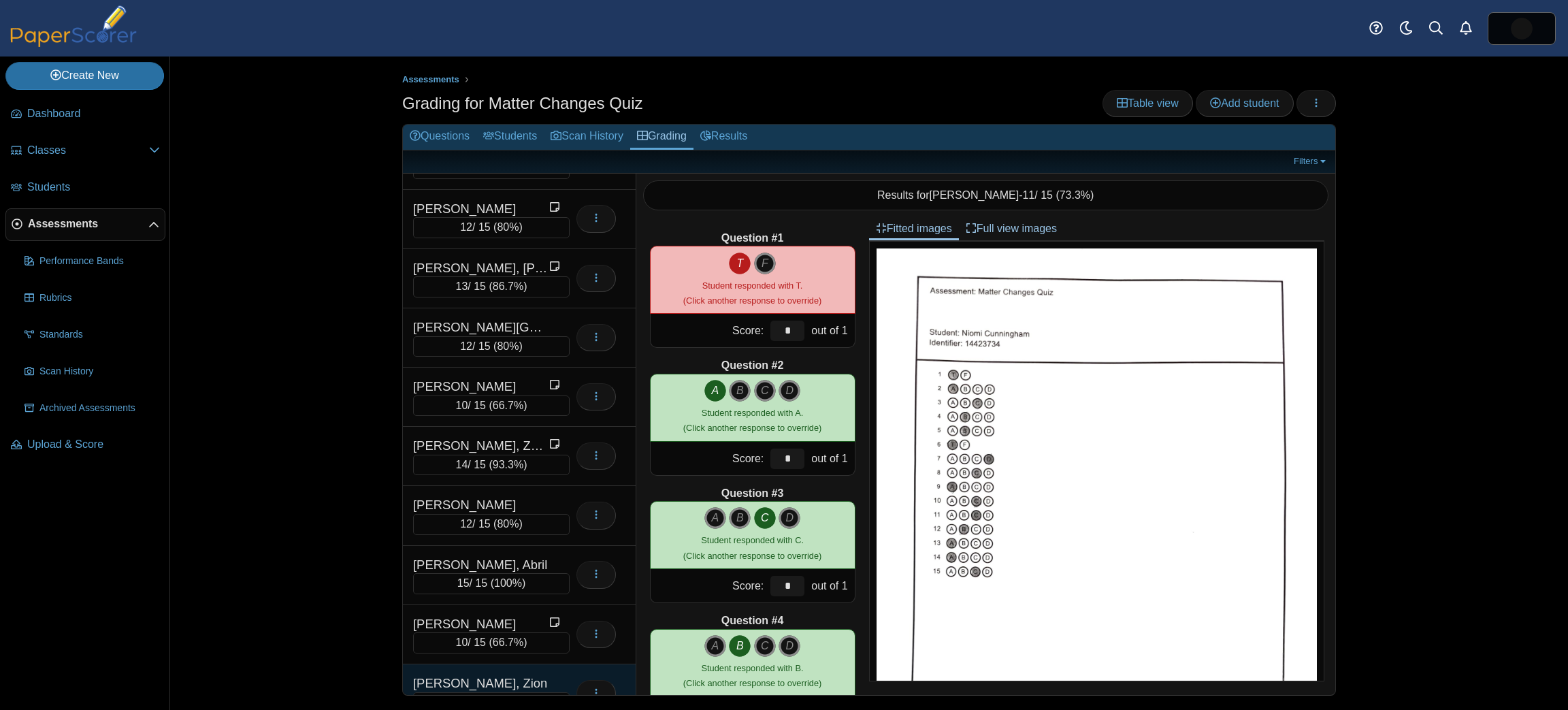
click at [481, 675] on div "[PERSON_NAME], Zion" at bounding box center [481, 684] width 136 height 18
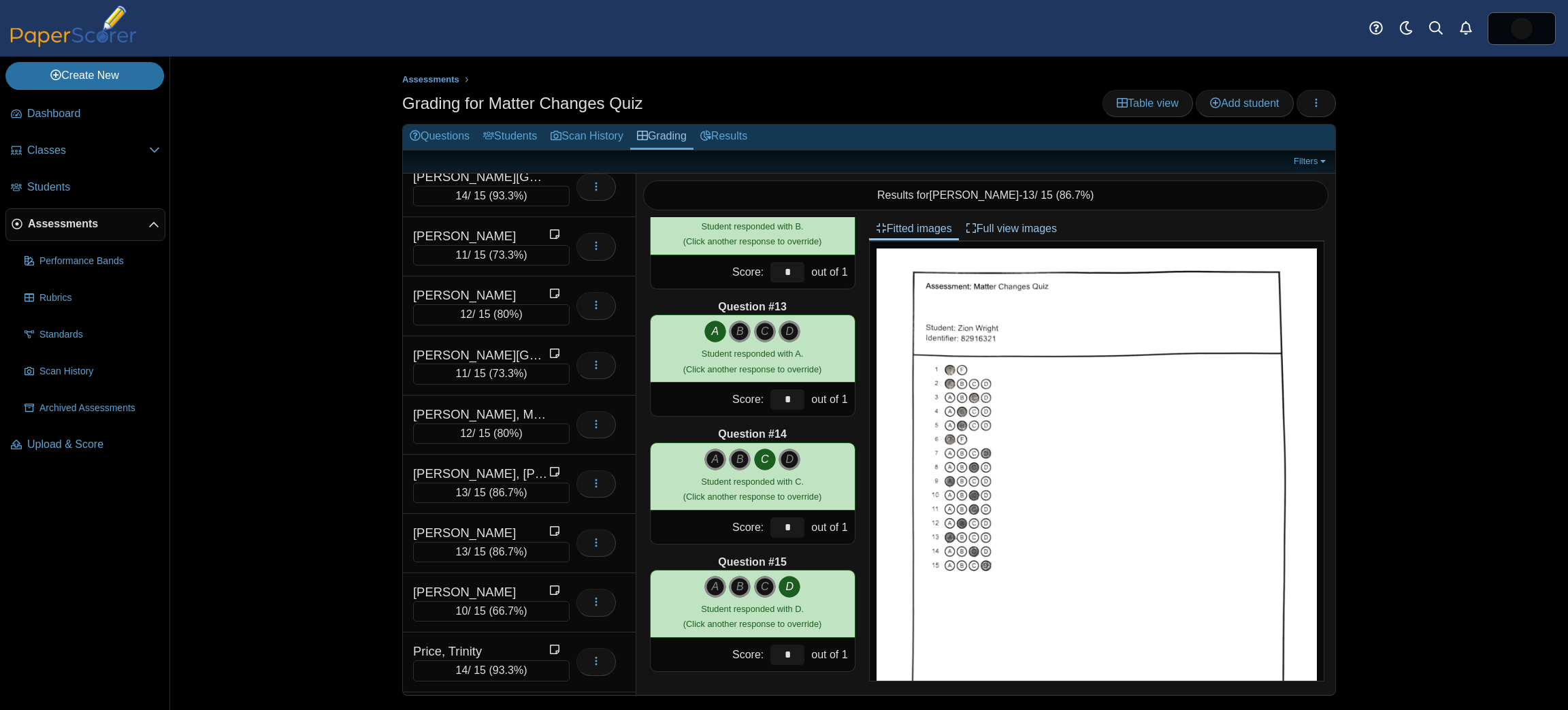
scroll to position [963, 0]
click at [590, 141] on link "Scan History" at bounding box center [587, 137] width 87 height 25
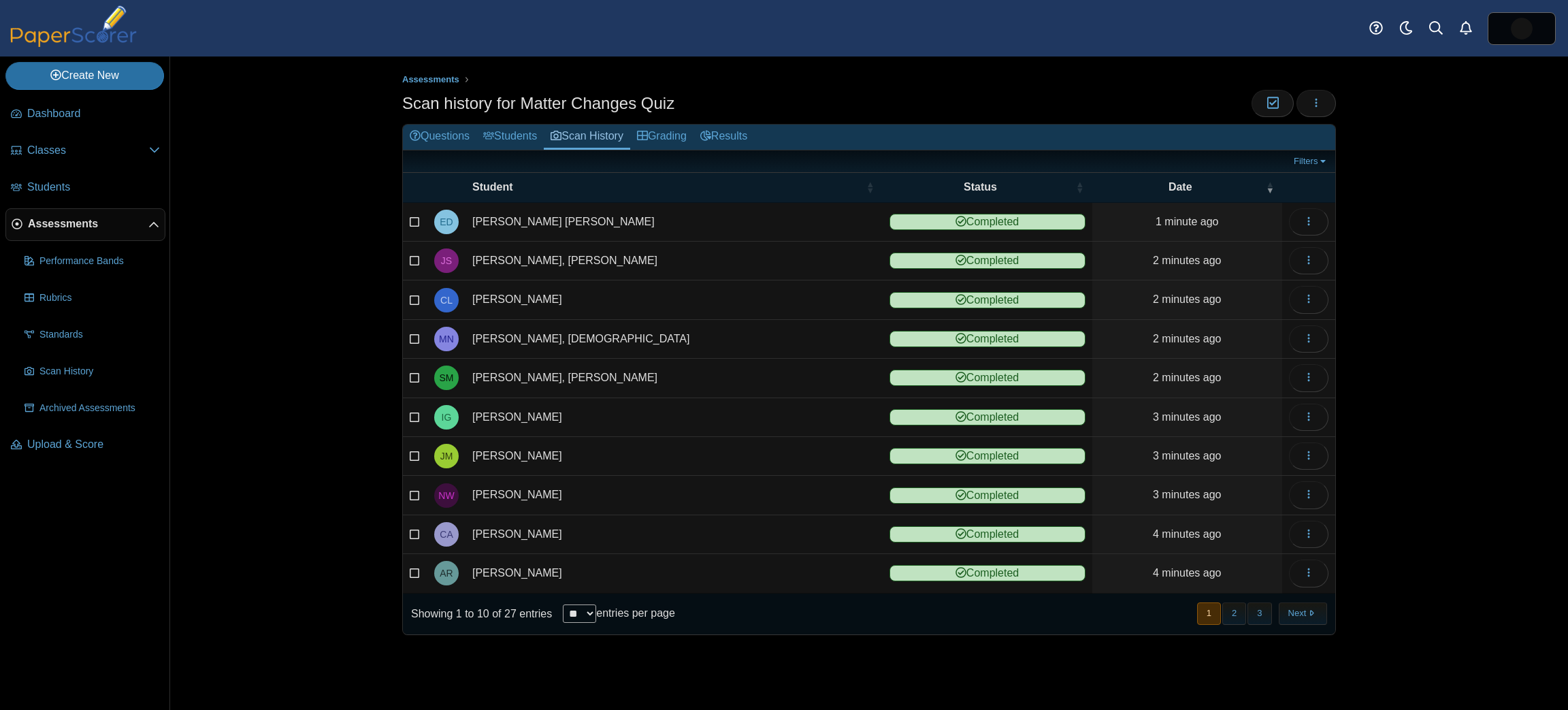
click at [662, 136] on link "Grading" at bounding box center [662, 137] width 63 height 25
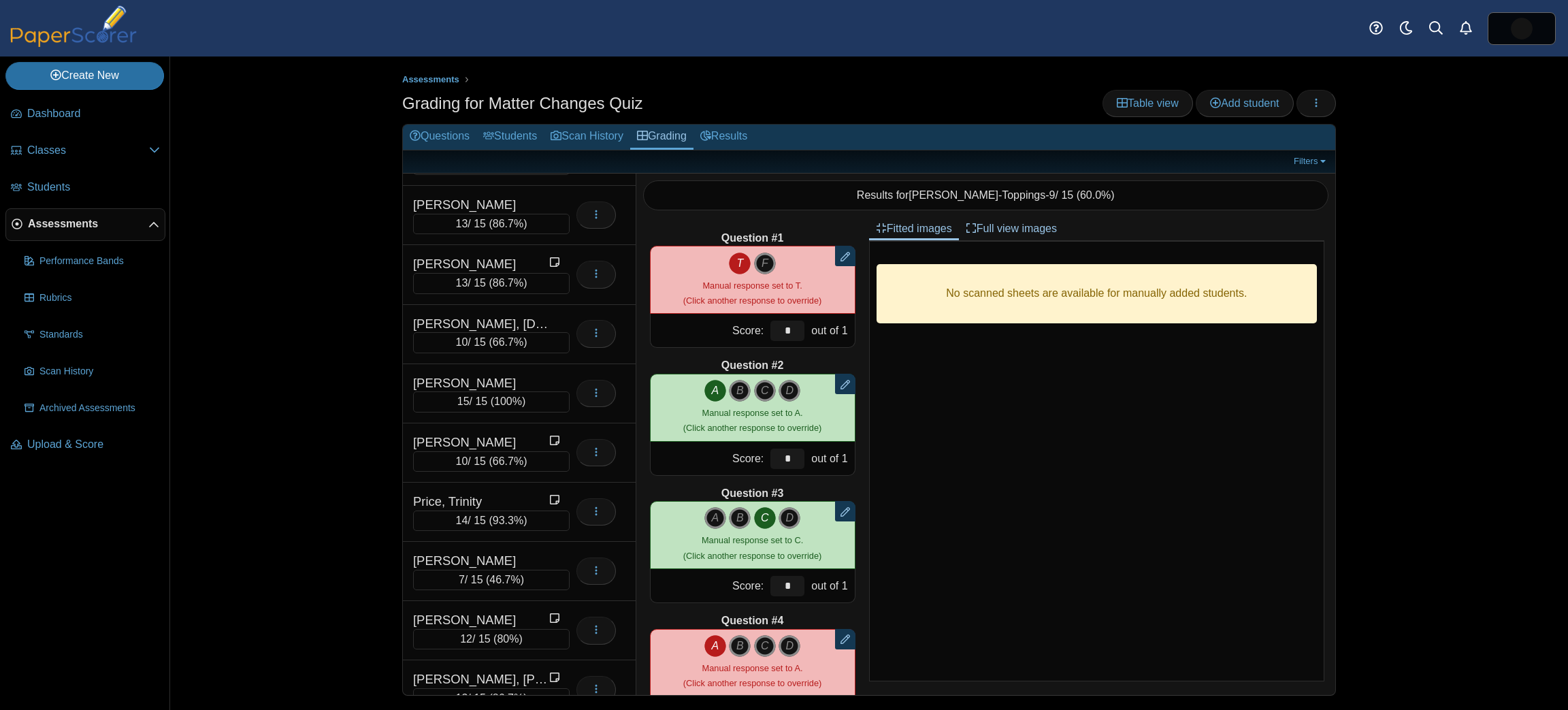
scroll to position [1726, 0]
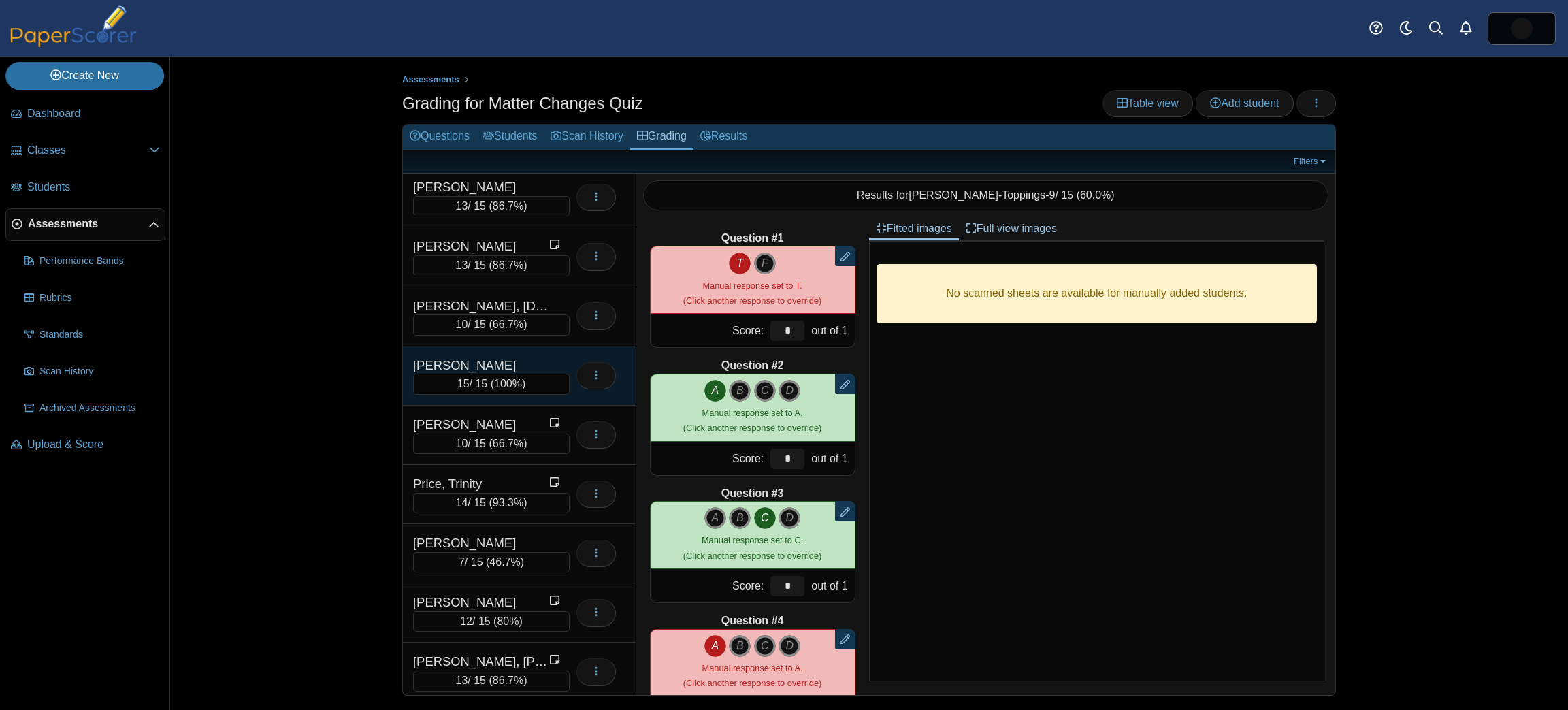
click at [514, 357] on div "[PERSON_NAME]" at bounding box center [481, 366] width 136 height 18
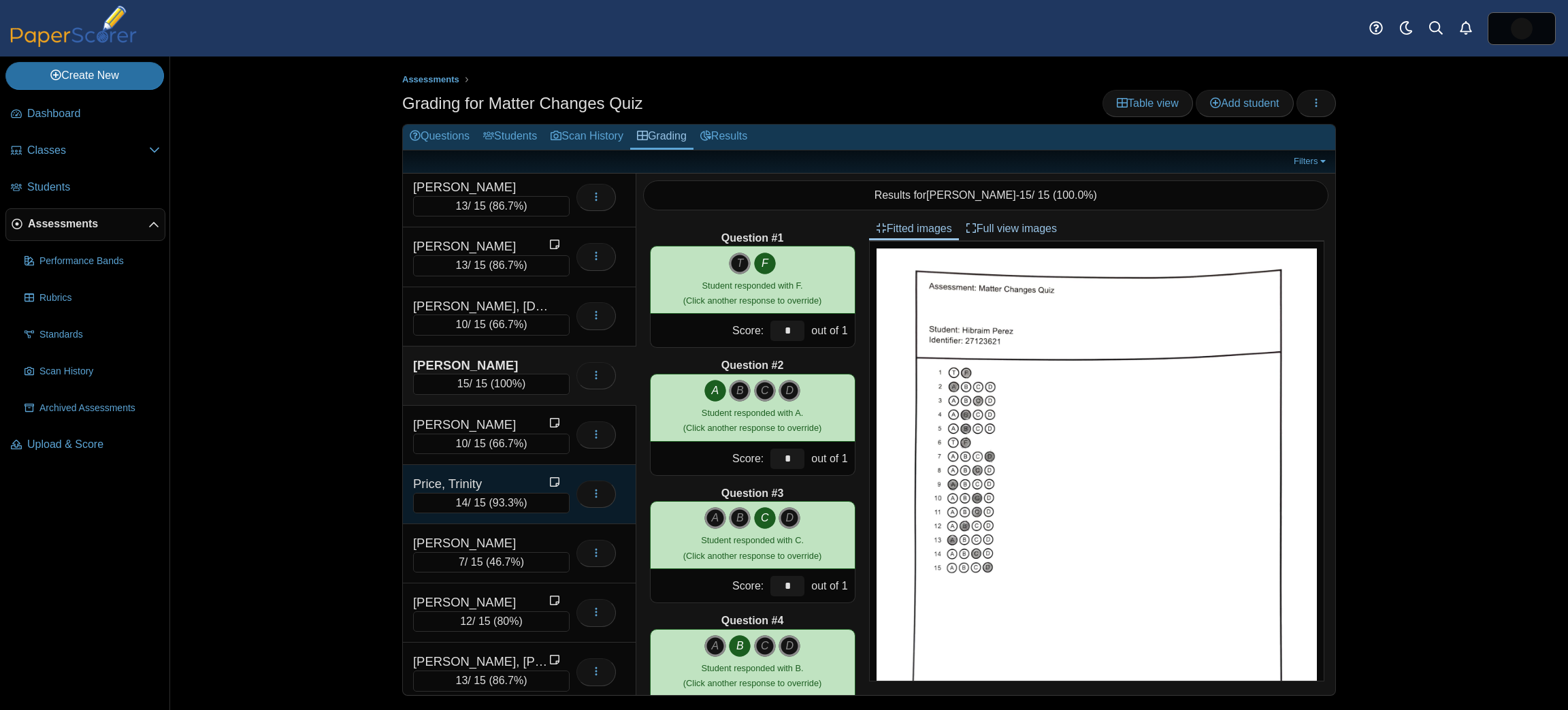
scroll to position [2286, 0]
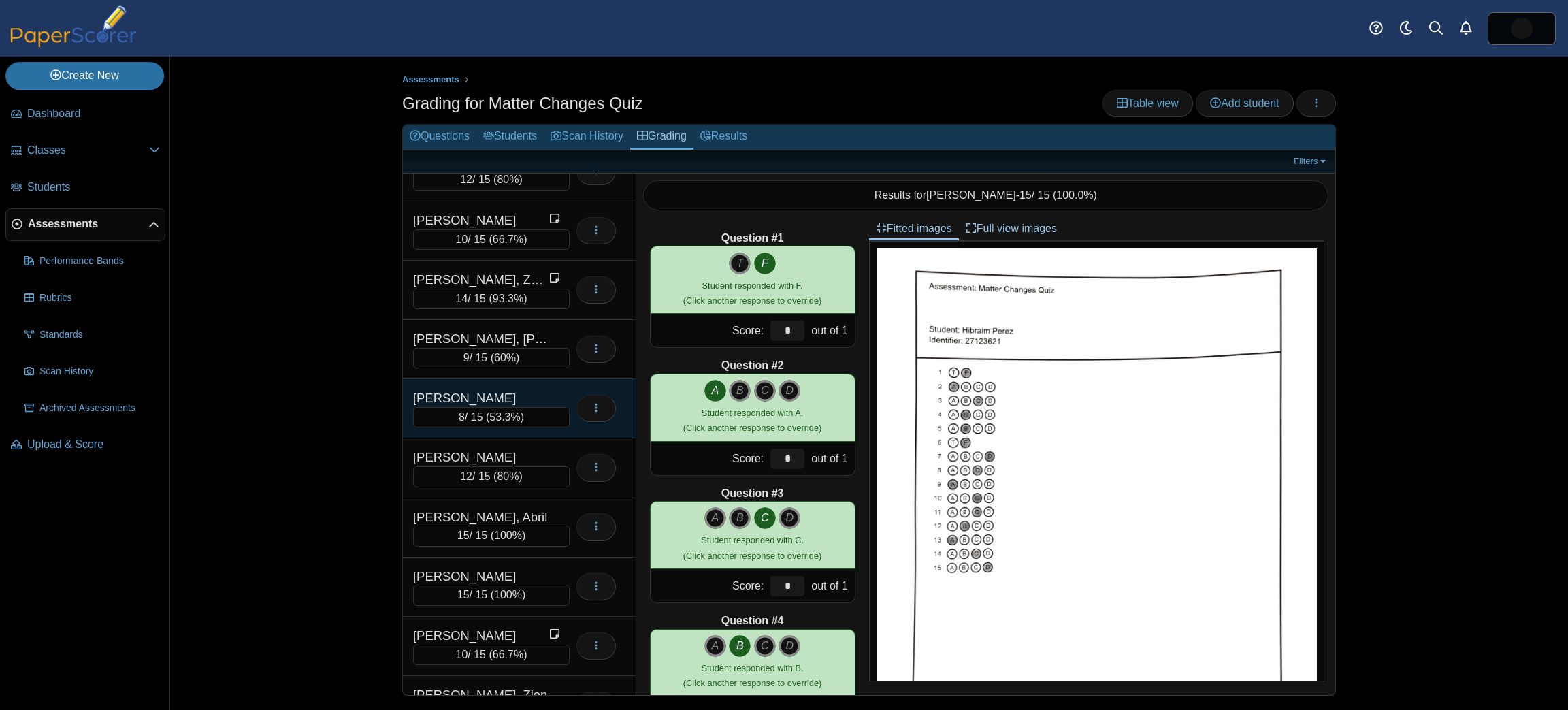
click at [521, 389] on div "[PERSON_NAME]" at bounding box center [481, 398] width 136 height 18
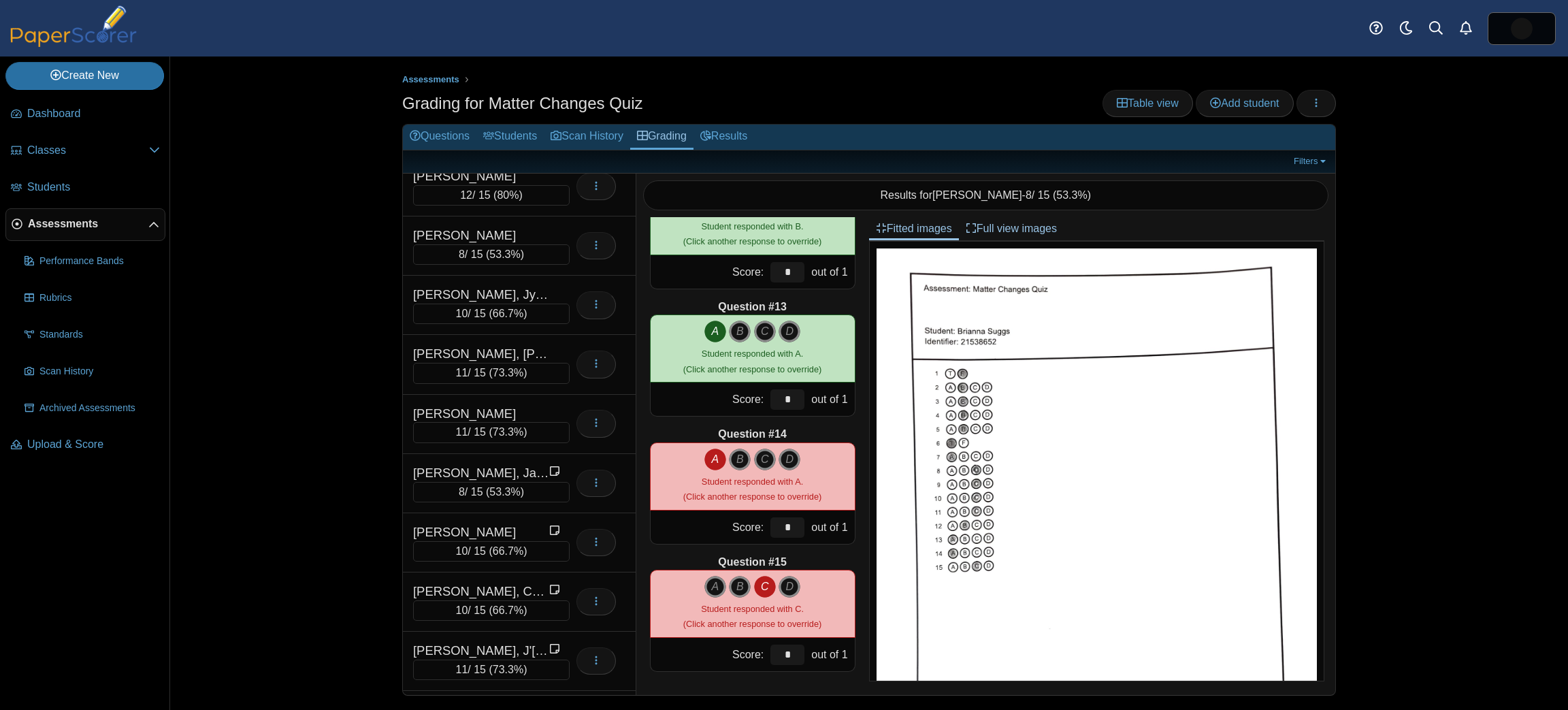
scroll to position [0, 0]
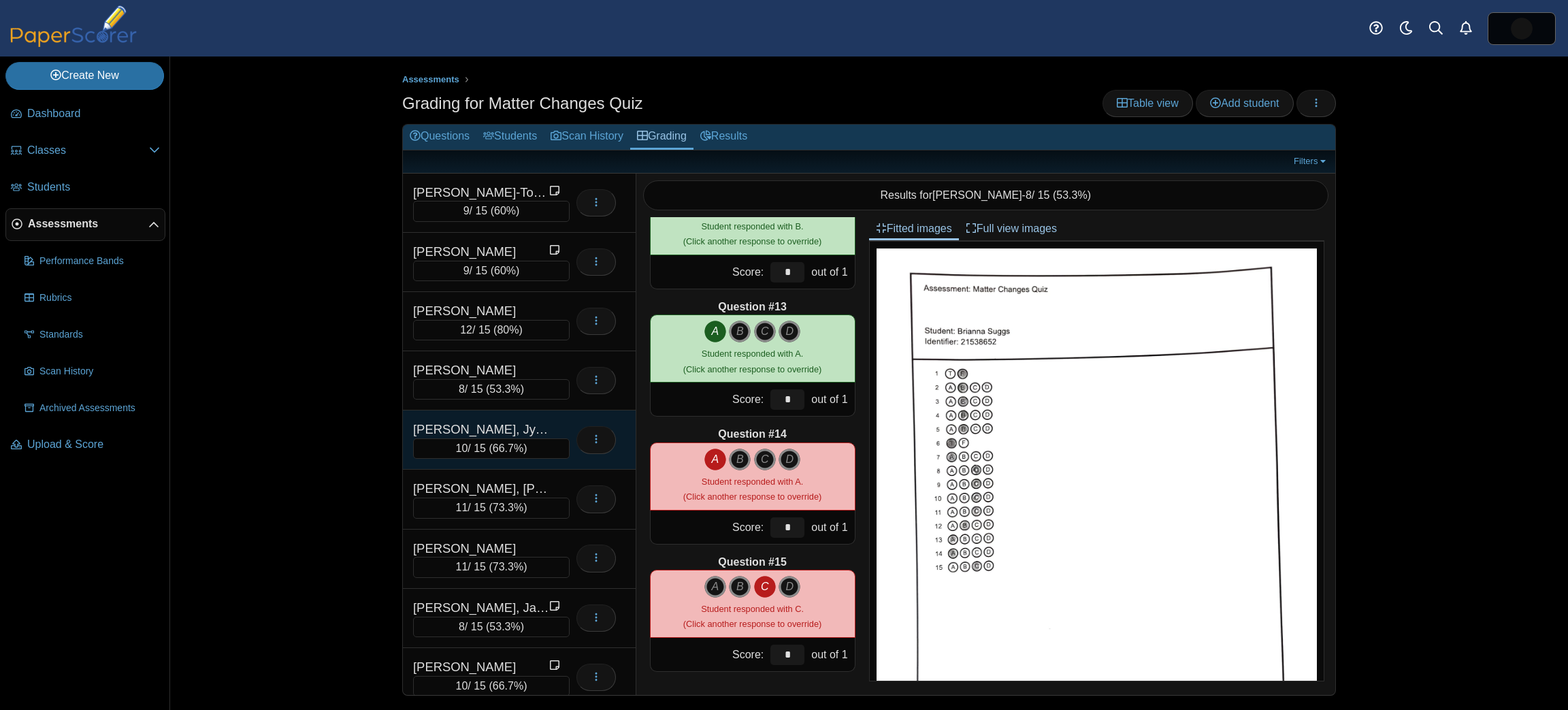
click at [534, 429] on div "[PERSON_NAME], JyQuez" at bounding box center [481, 430] width 136 height 18
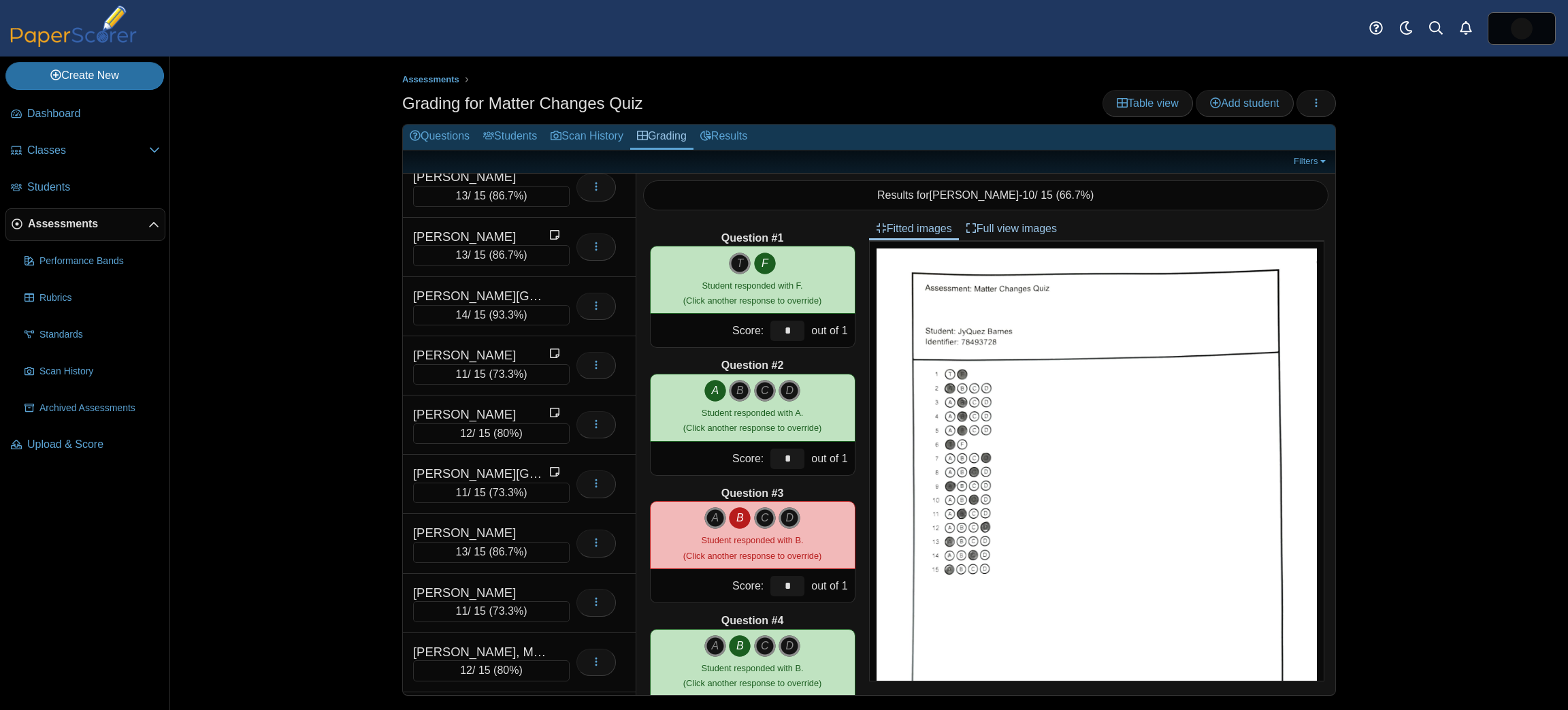
scroll to position [1291, 0]
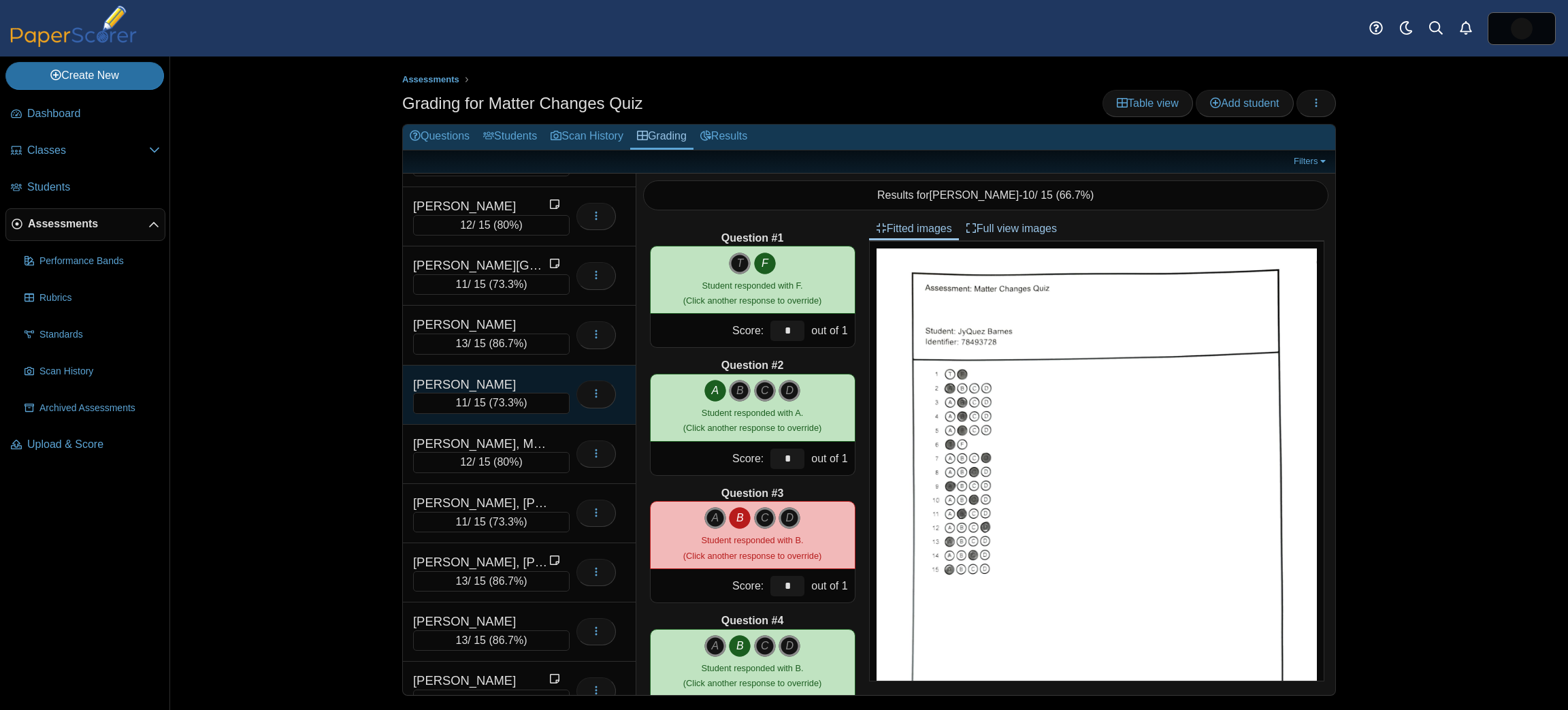
click at [544, 376] on div "[PERSON_NAME]" at bounding box center [481, 385] width 136 height 18
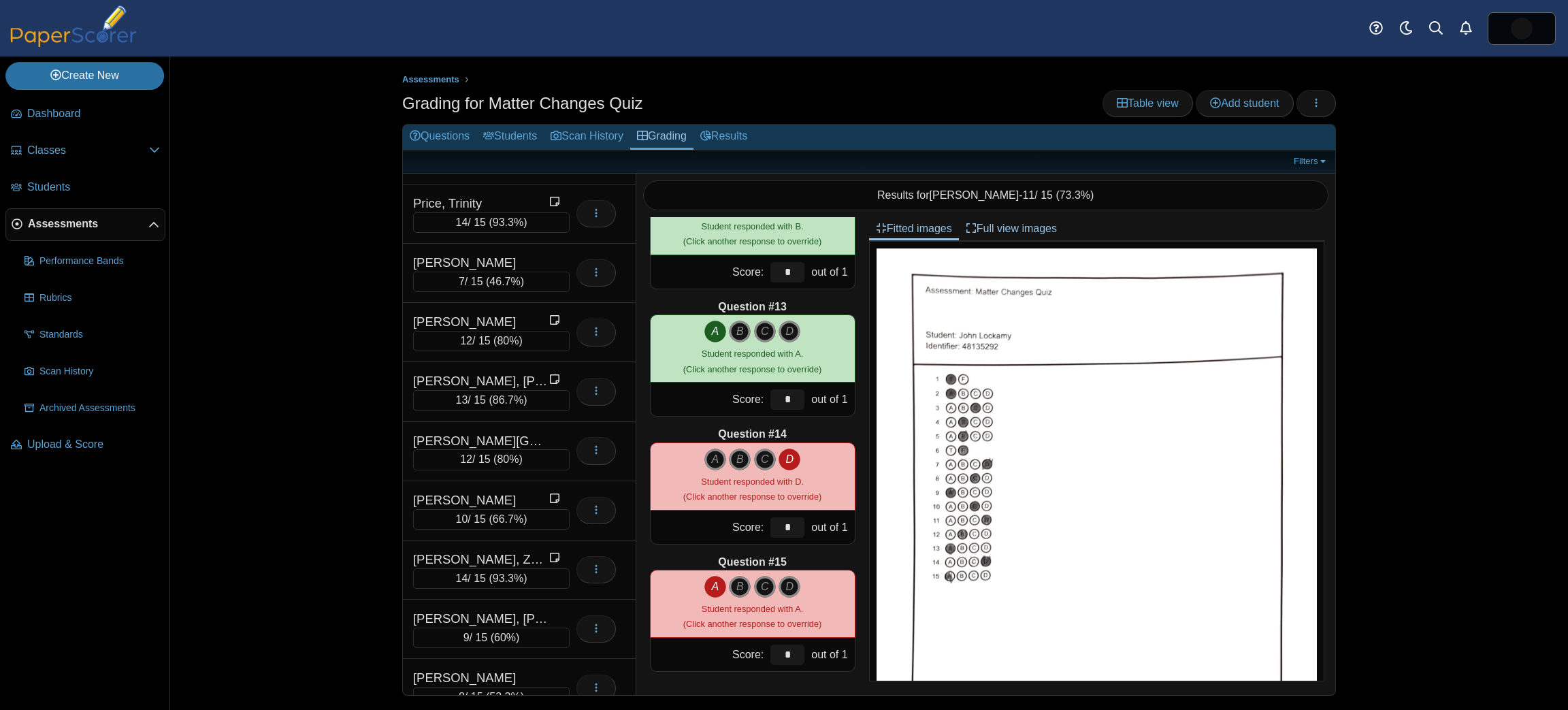
scroll to position [1989, 0]
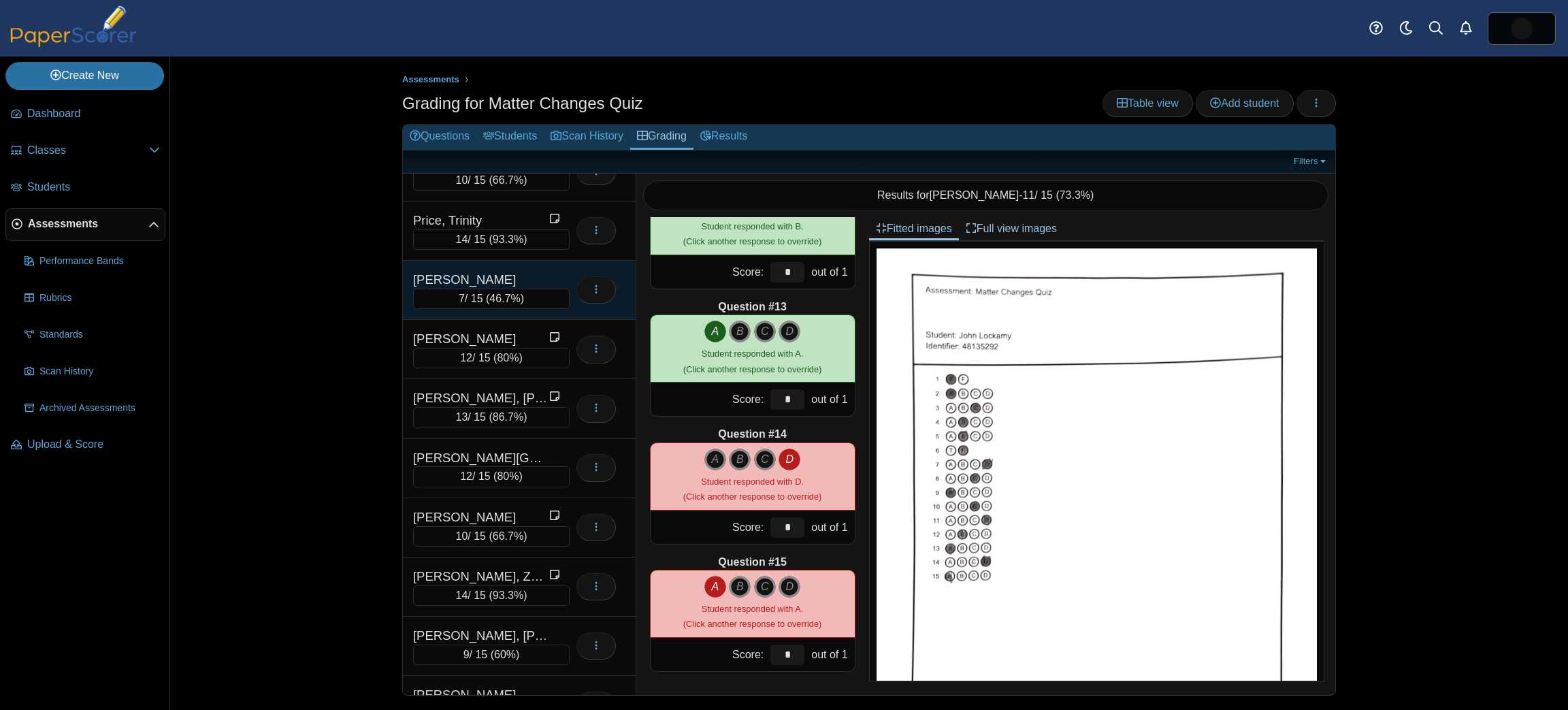
click at [547, 271] on div "[PERSON_NAME]" at bounding box center [481, 280] width 136 height 18
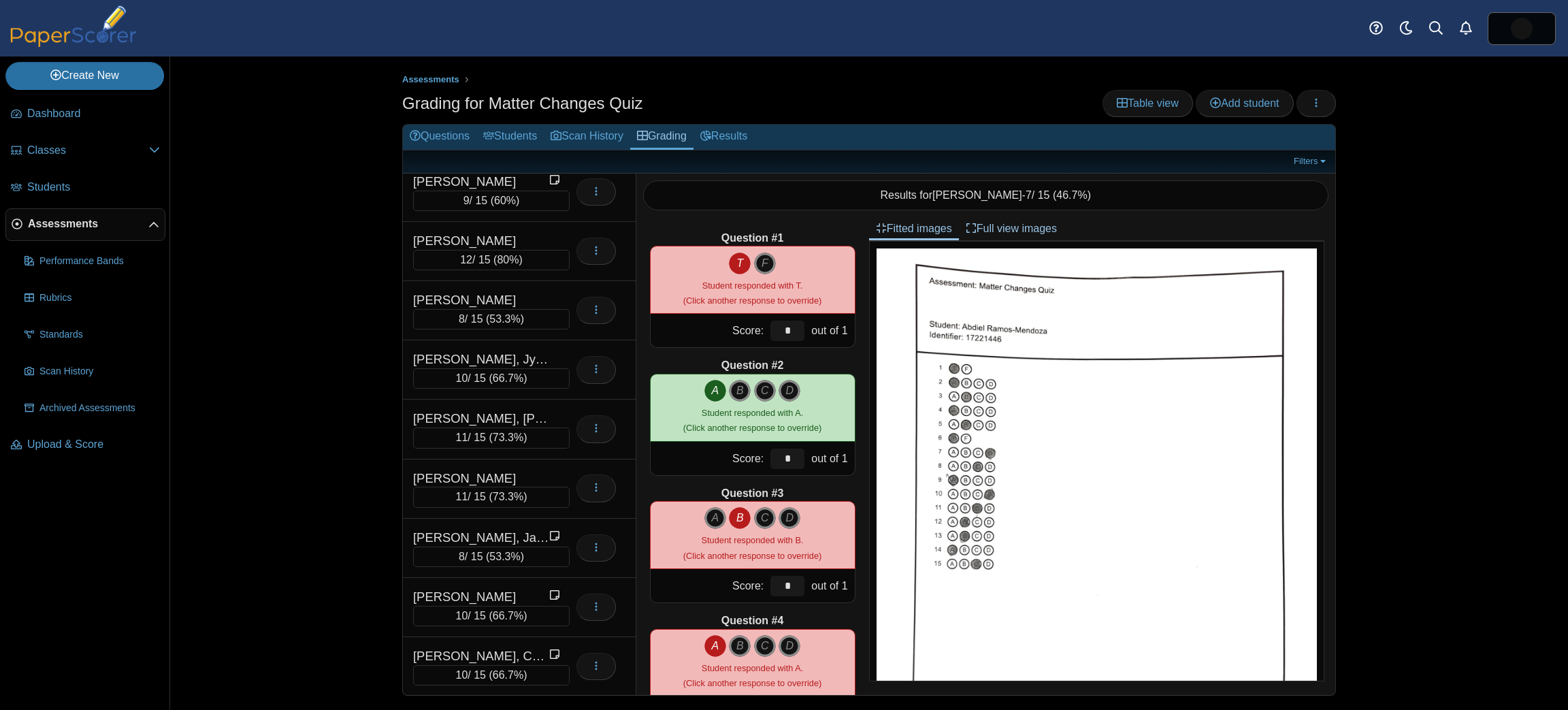
scroll to position [0, 0]
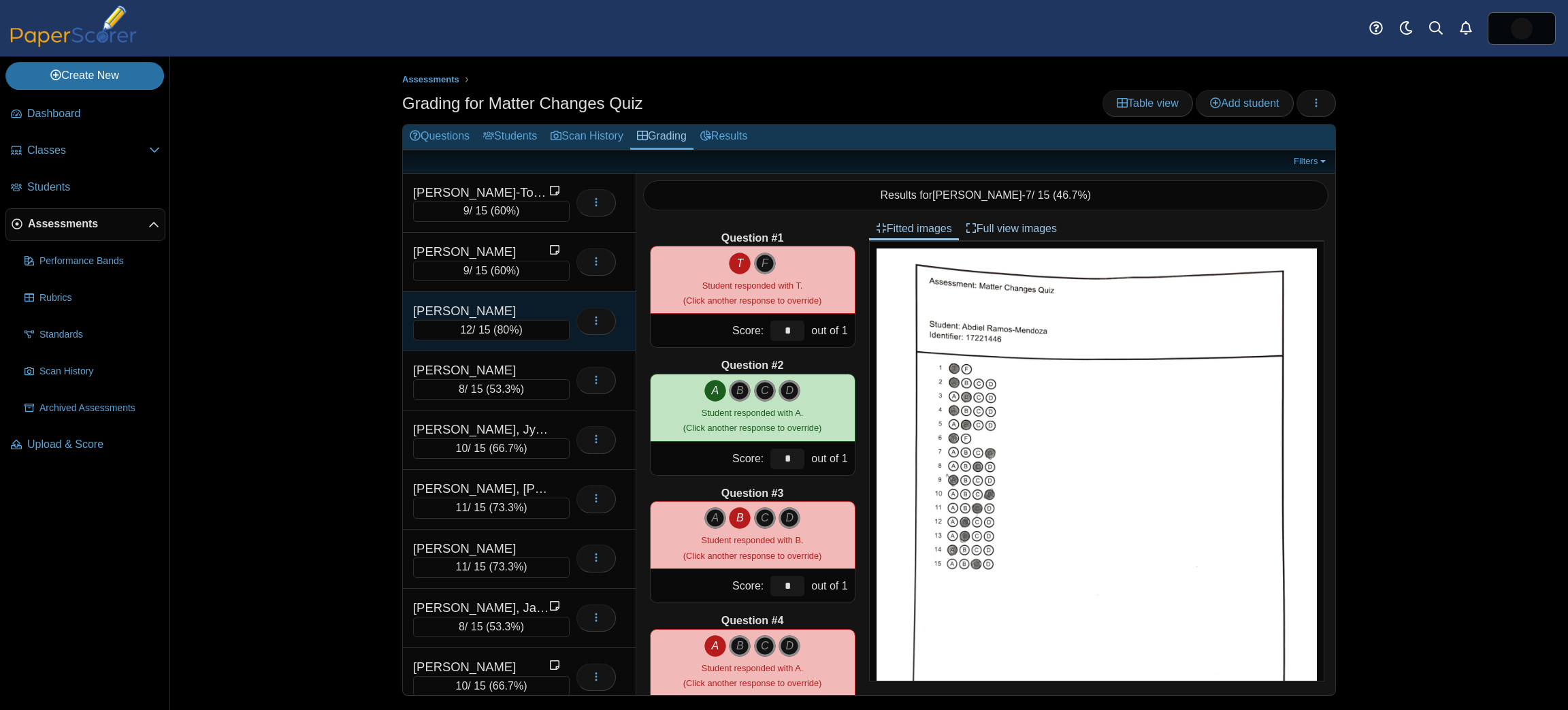
click at [520, 304] on div "[PERSON_NAME]" at bounding box center [481, 311] width 136 height 18
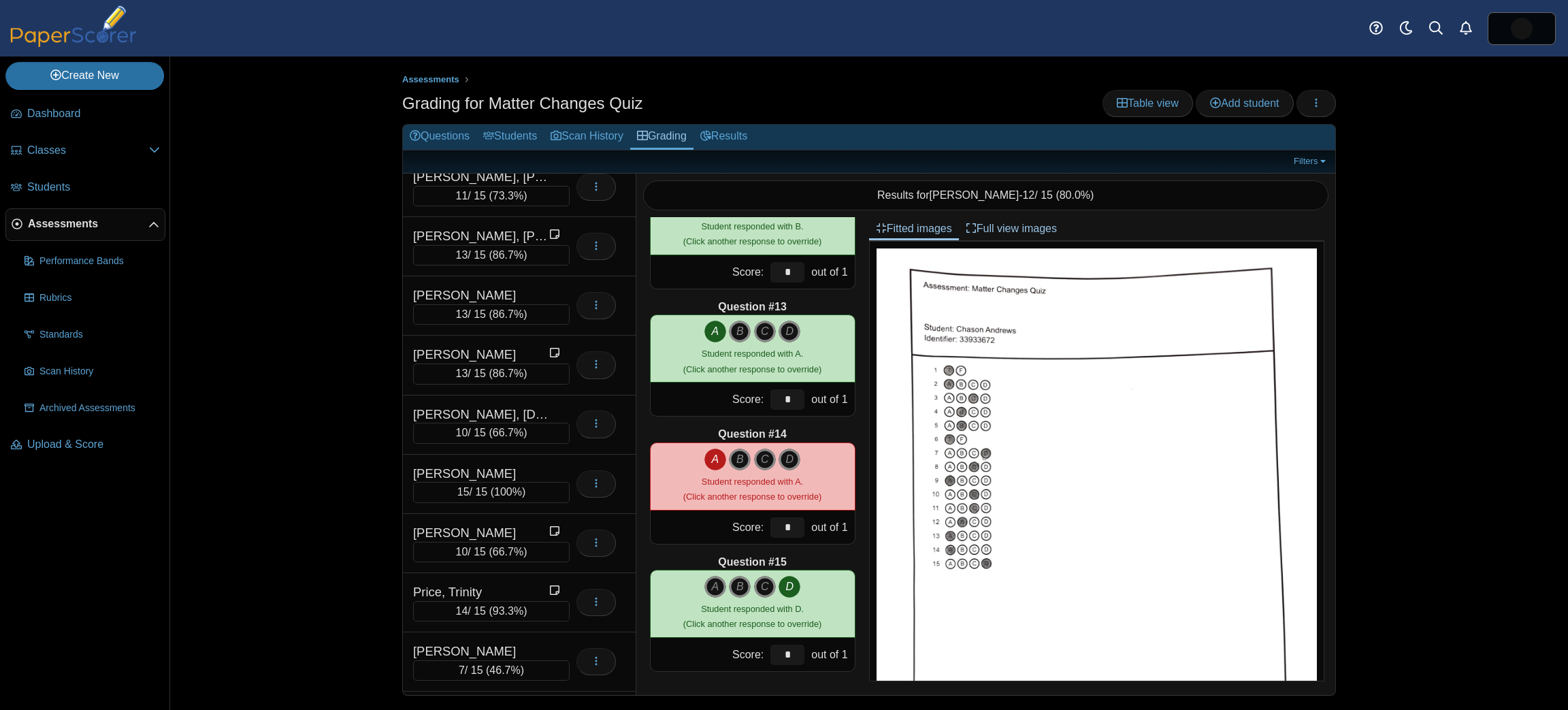
scroll to position [1609, 0]
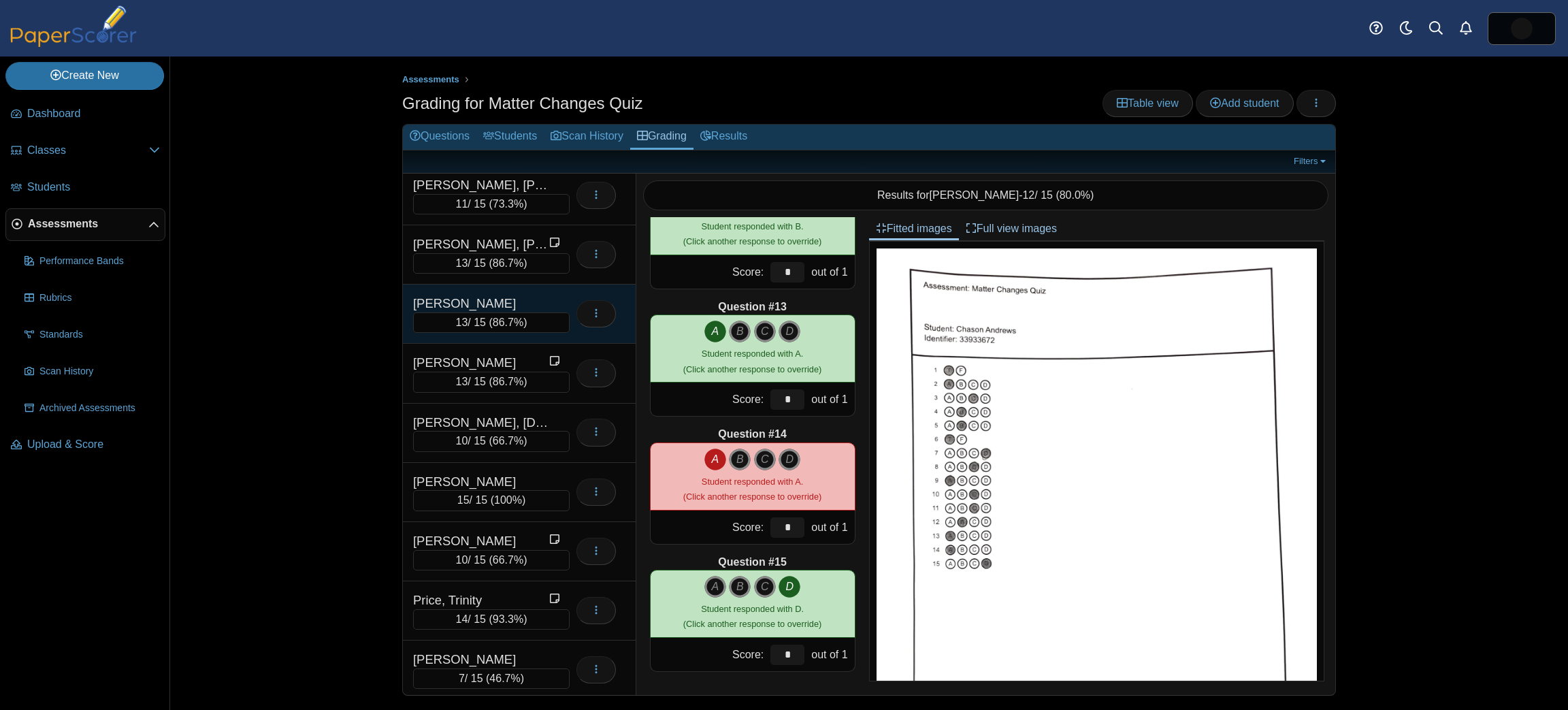
click at [515, 295] on div "[PERSON_NAME]" at bounding box center [481, 304] width 136 height 18
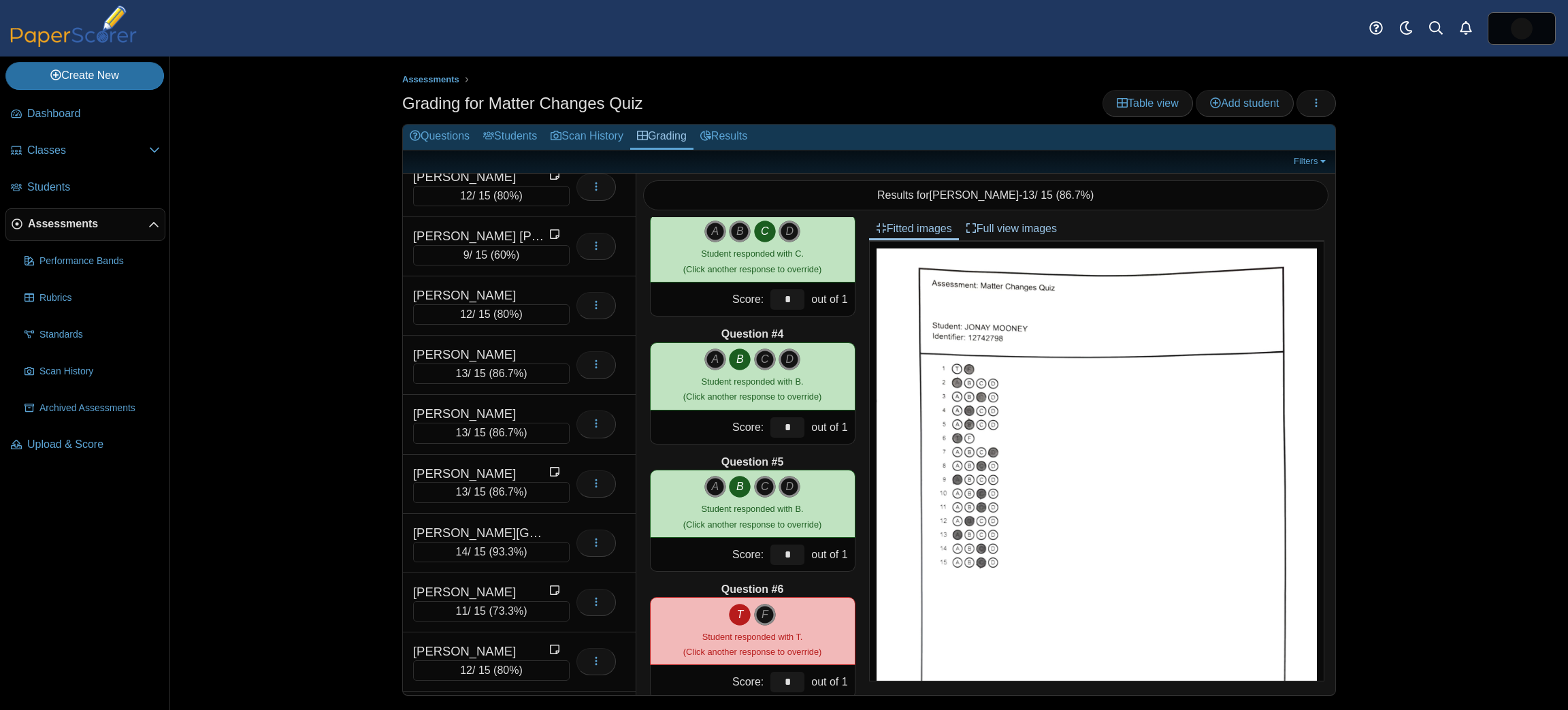
scroll to position [823, 0]
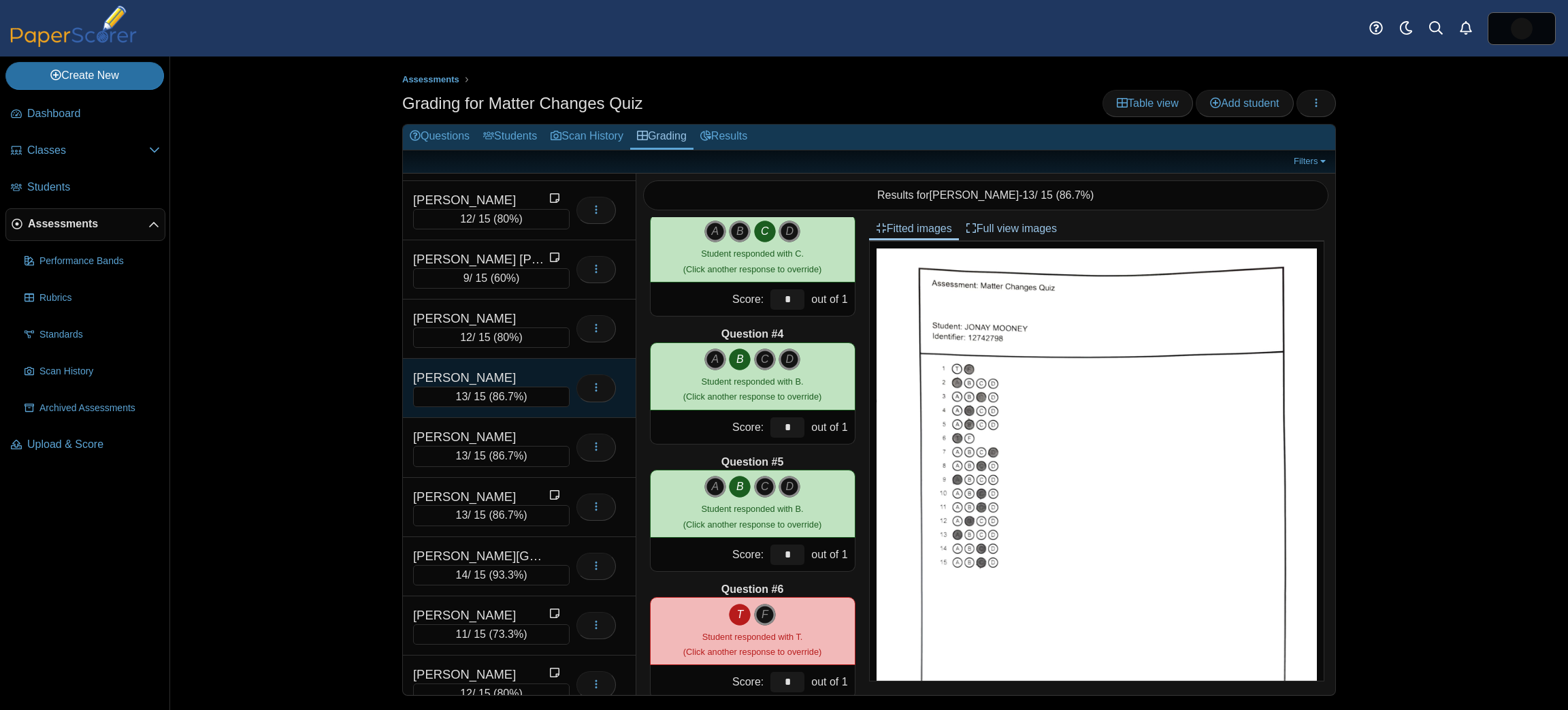
click at [506, 390] on span "86.7%" at bounding box center [508, 396] width 30 height 12
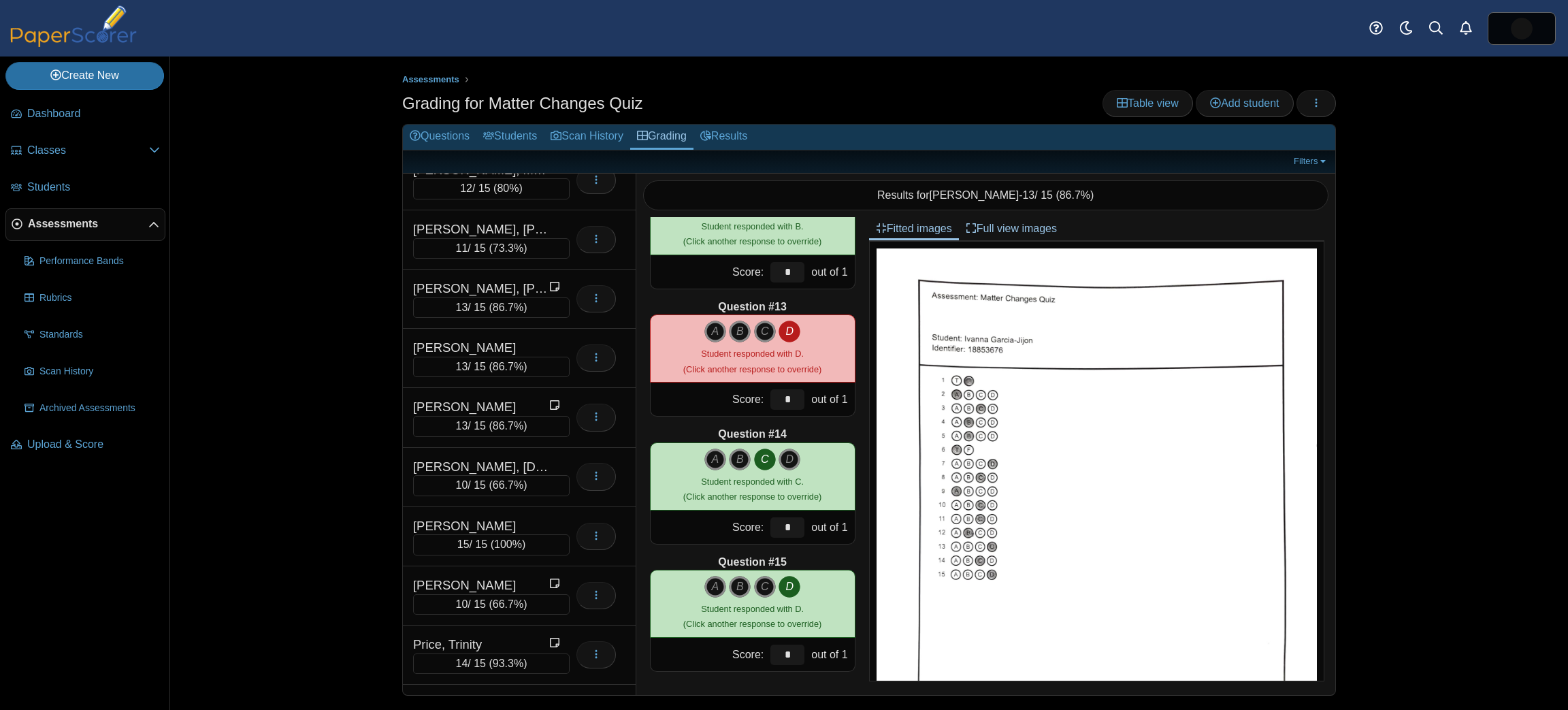
scroll to position [1566, 0]
click at [489, 237] on div "11 / 15 ( 73.3% )" at bounding box center [491, 247] width 156 height 21
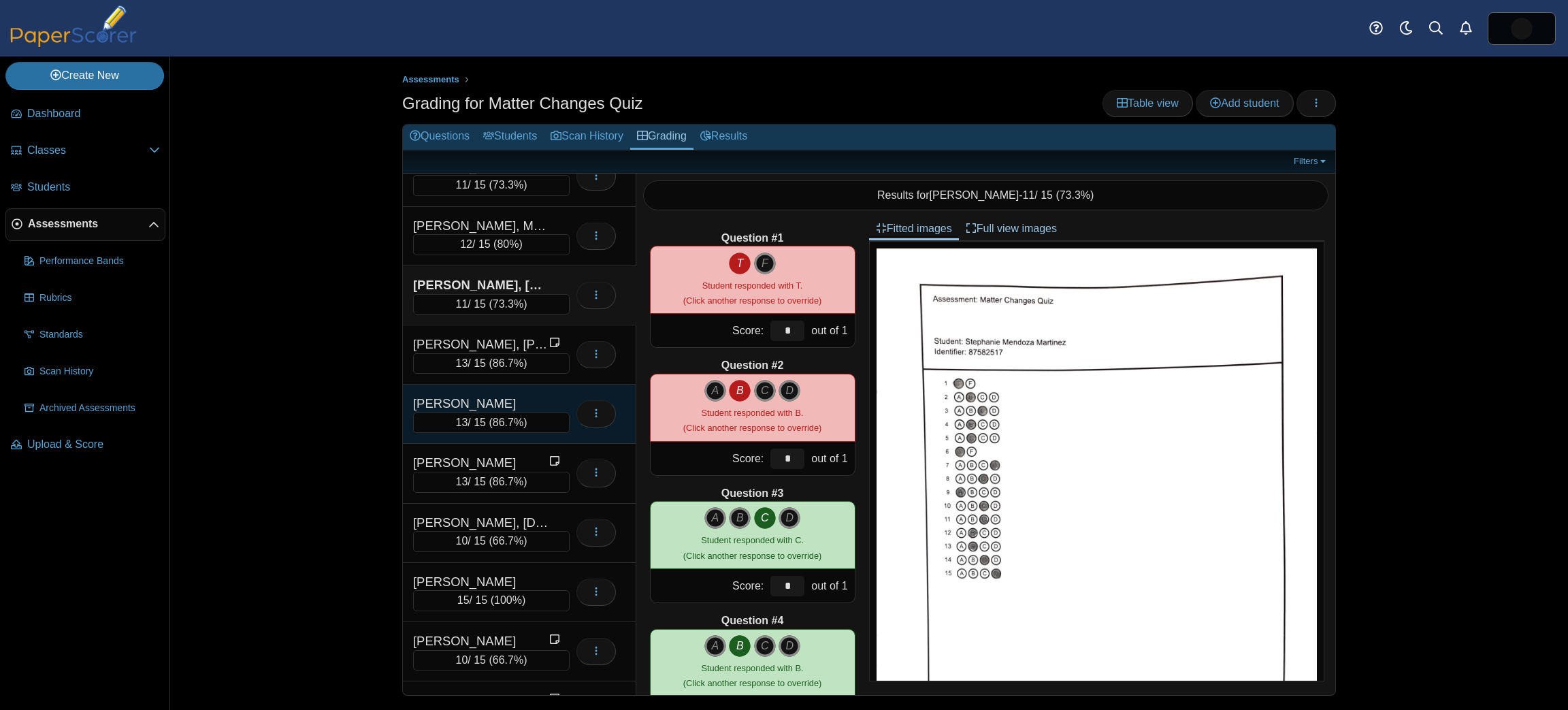
scroll to position [1527, 0]
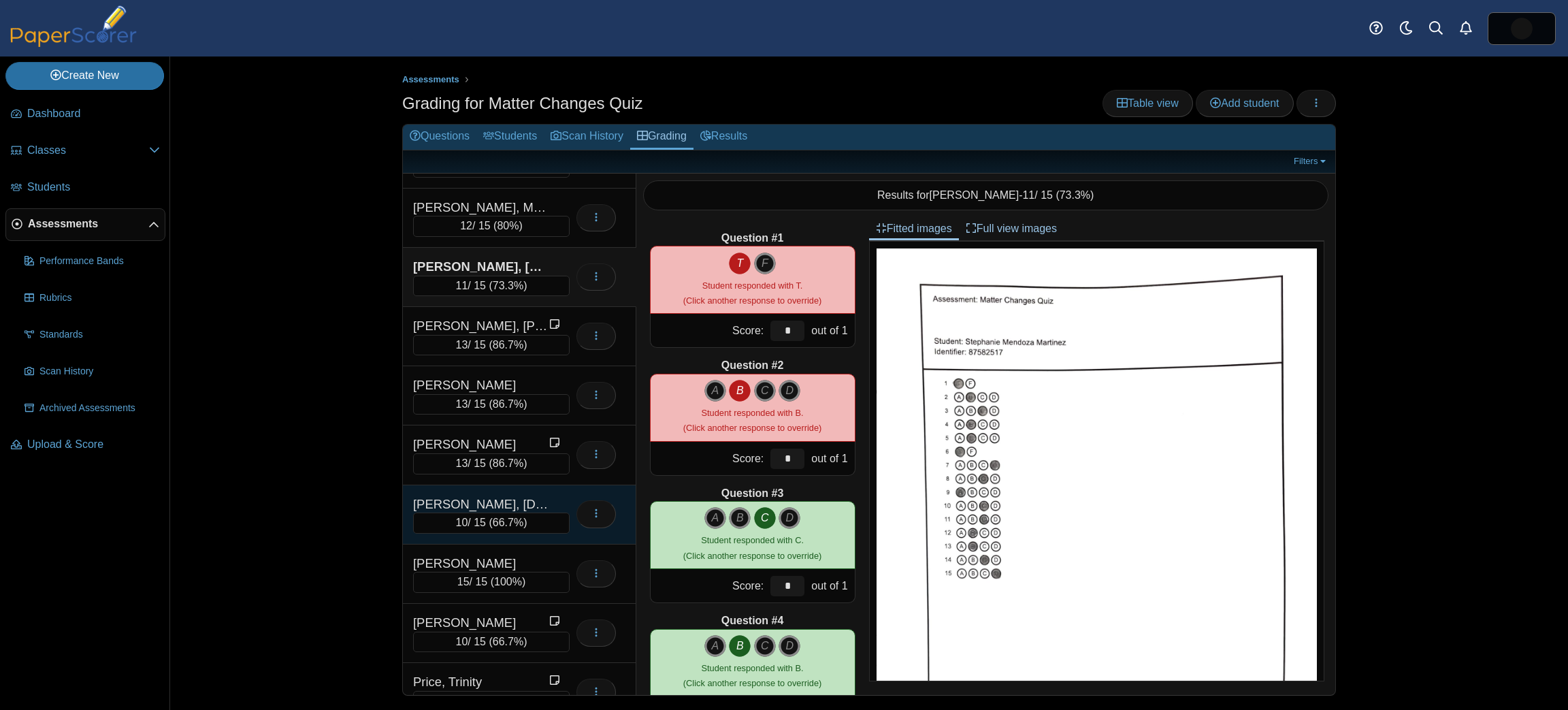
click at [515, 496] on div "[PERSON_NAME], [DEMOGRAPHIC_DATA]" at bounding box center [481, 505] width 136 height 18
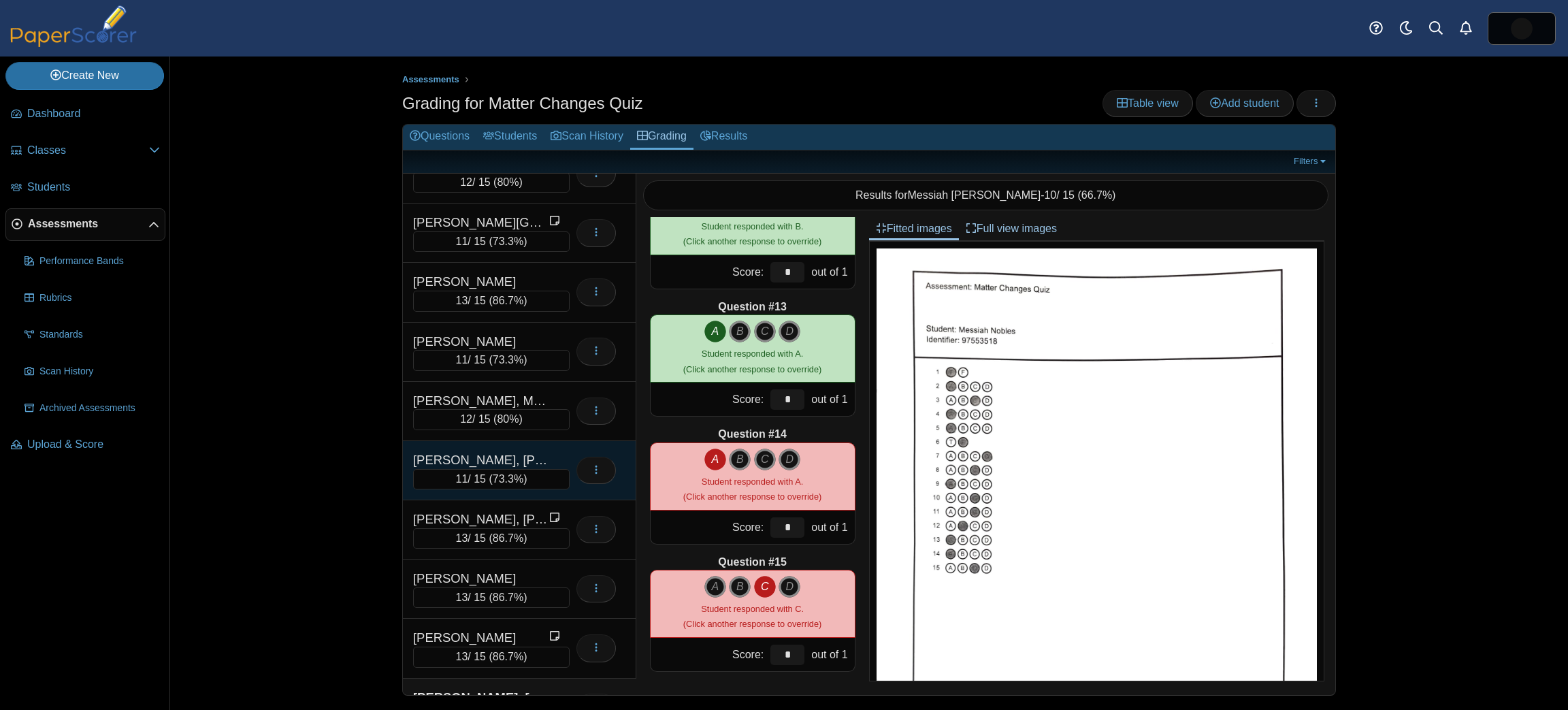
scroll to position [1288, 0]
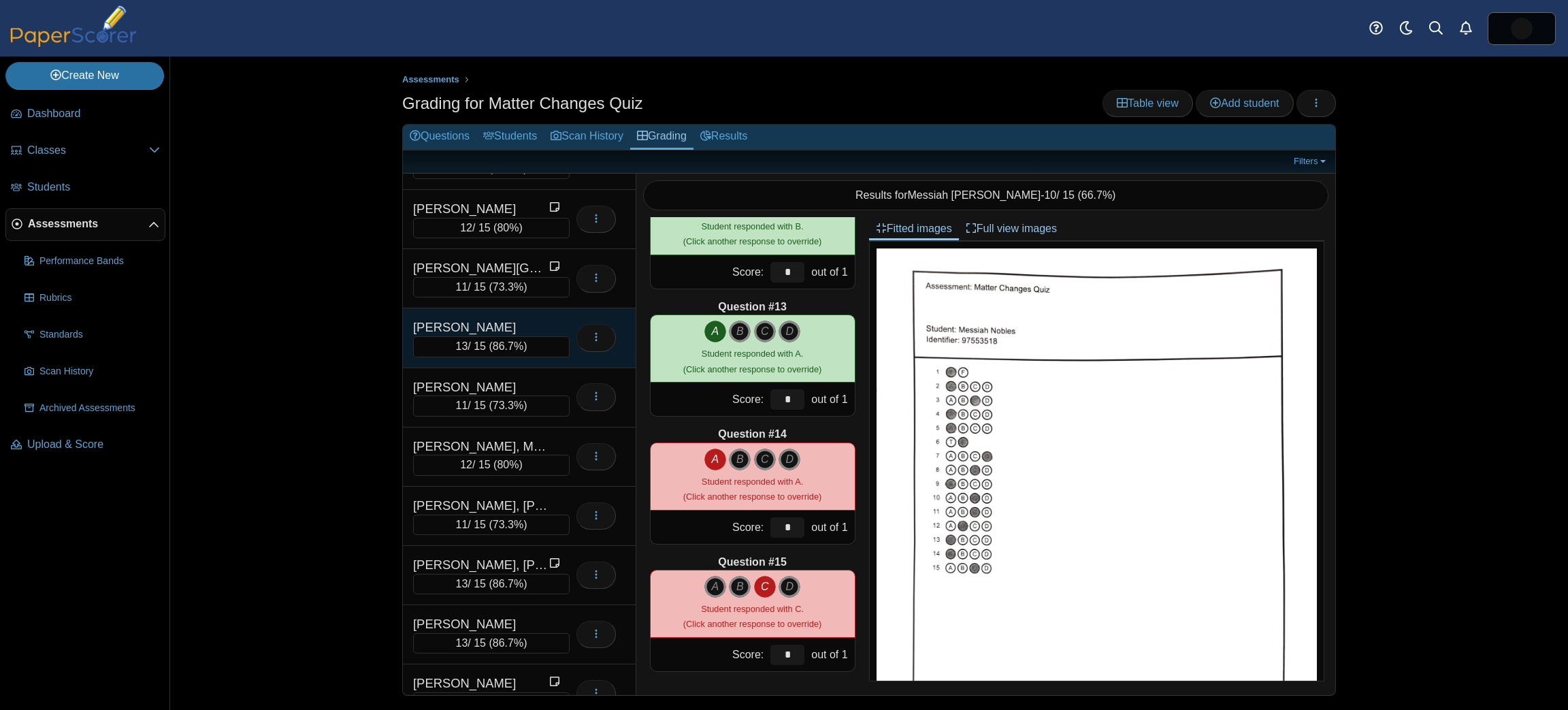
click at [509, 336] on div "13 / 15 ( 86.7% )" at bounding box center [491, 346] width 156 height 21
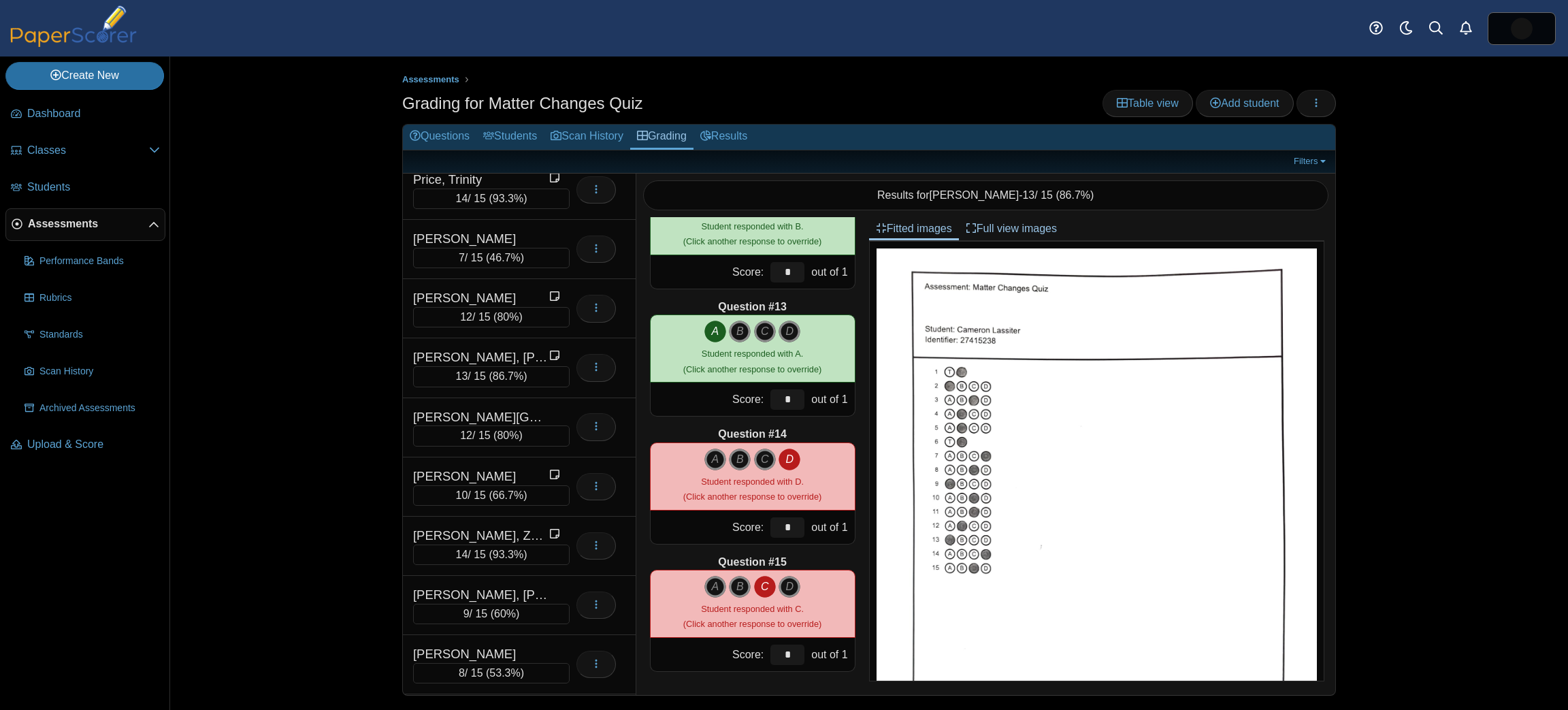
scroll to position [2031, 0]
click at [527, 585] on div "[PERSON_NAME], [PERSON_NAME]" at bounding box center [481, 594] width 136 height 18
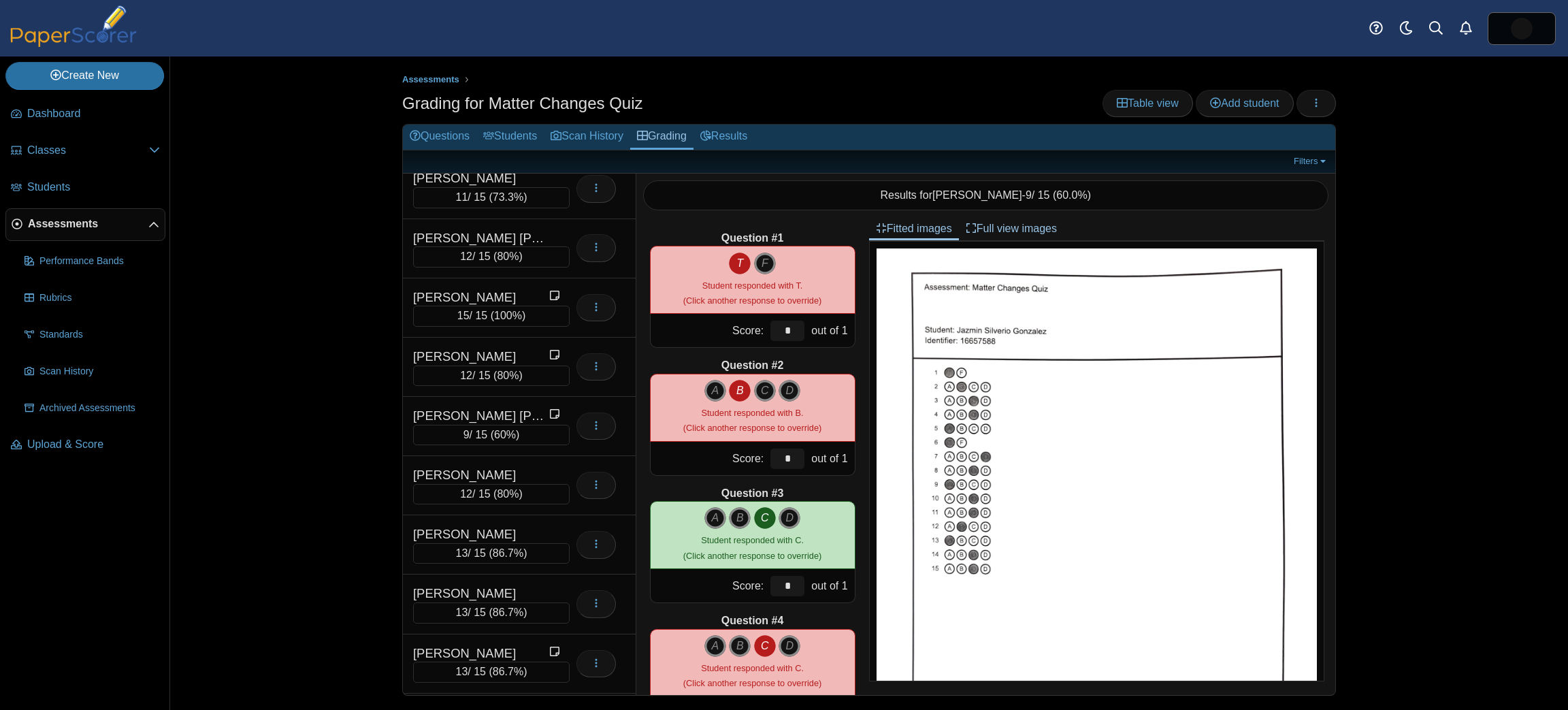
scroll to position [638, 0]
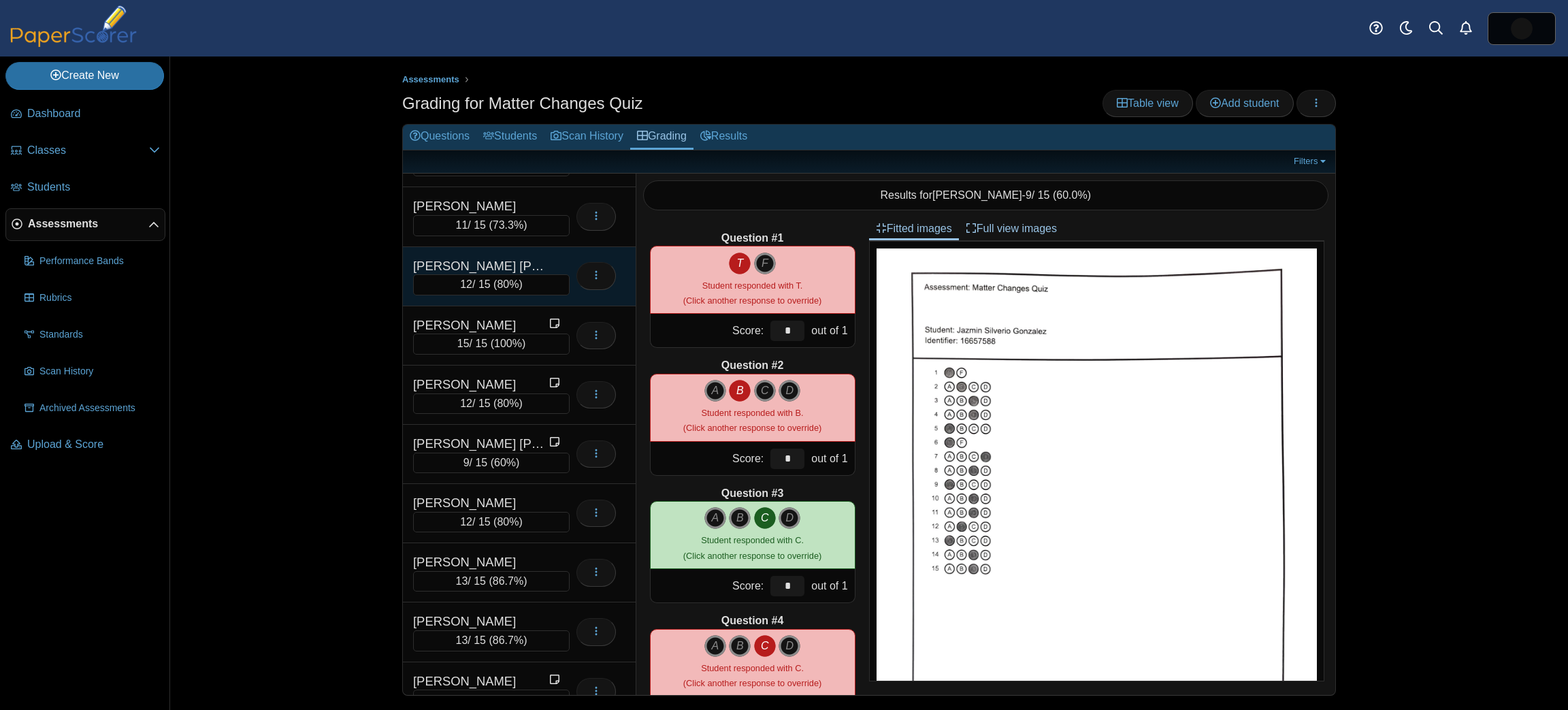
click at [501, 258] on div "[PERSON_NAME] [PERSON_NAME]" at bounding box center [481, 267] width 136 height 18
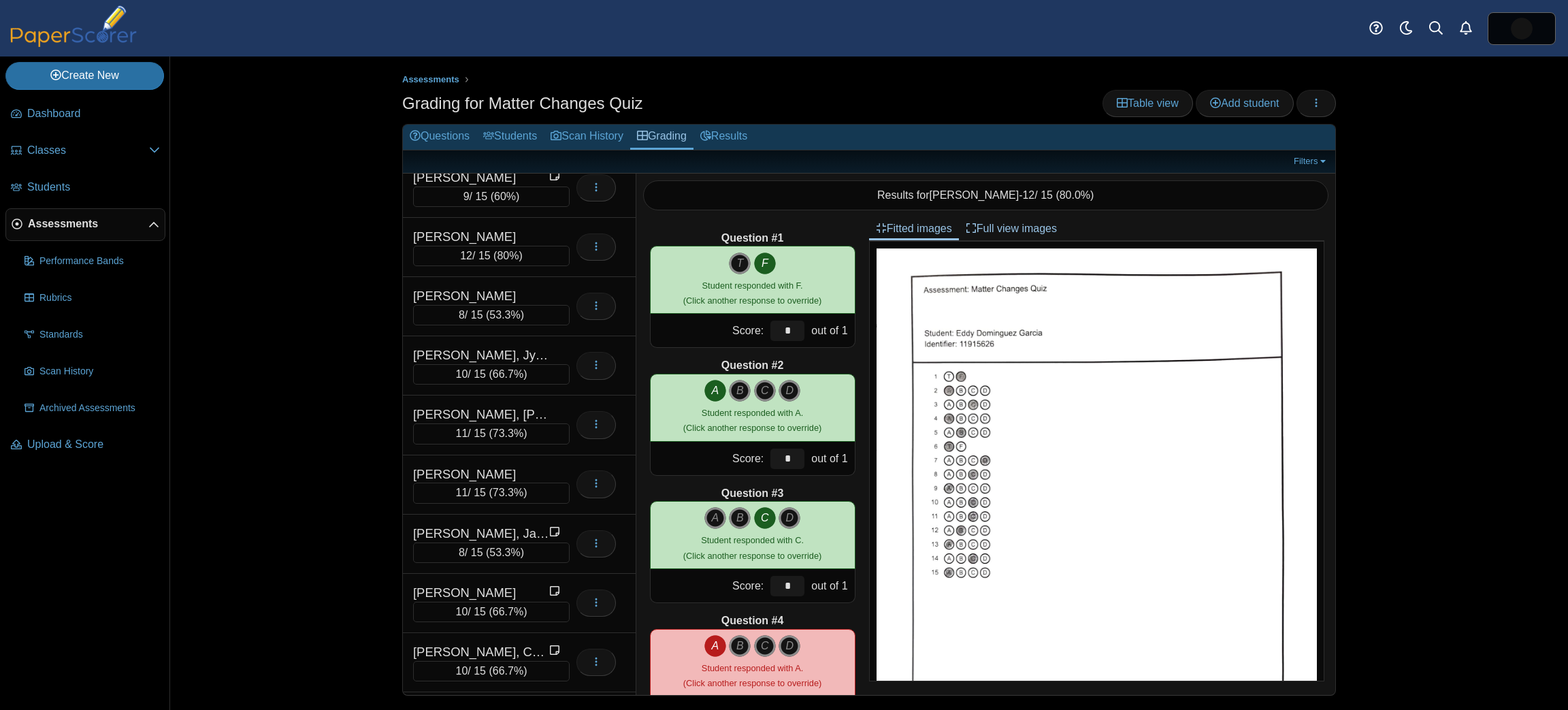
scroll to position [0, 0]
